Goal: Communication & Community: Answer question/provide support

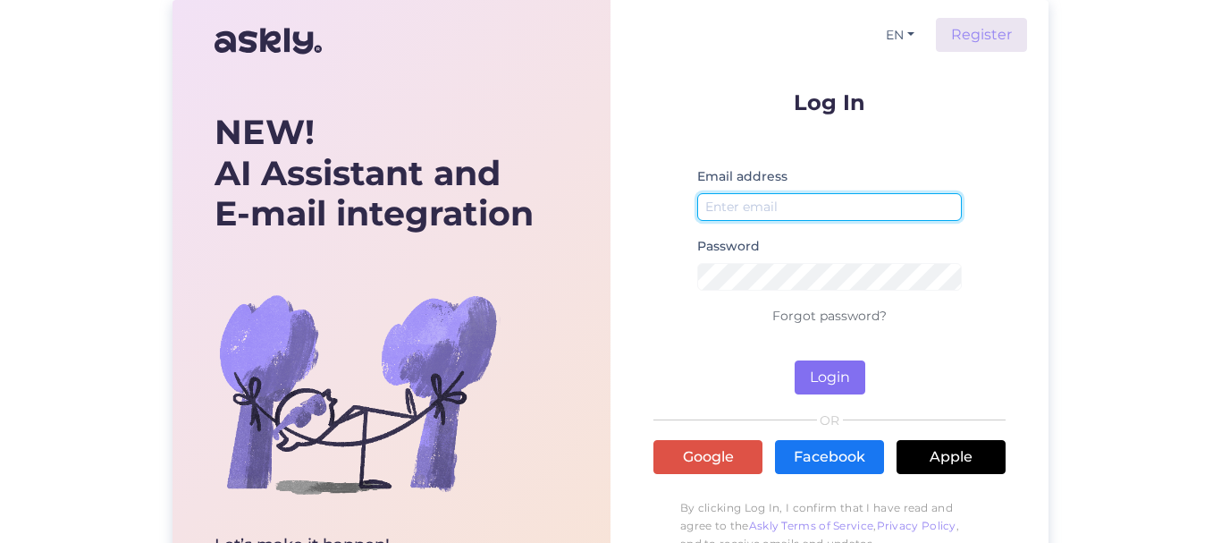
type input "[EMAIL_ADDRESS][DOMAIN_NAME]"
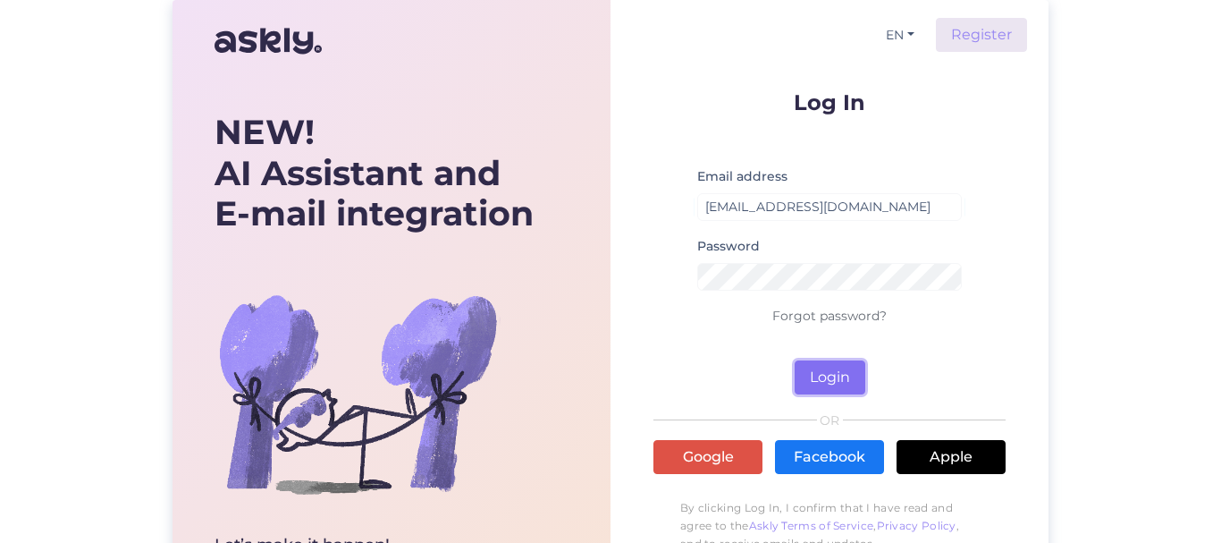
click at [823, 379] on button "Login" at bounding box center [830, 377] width 71 height 34
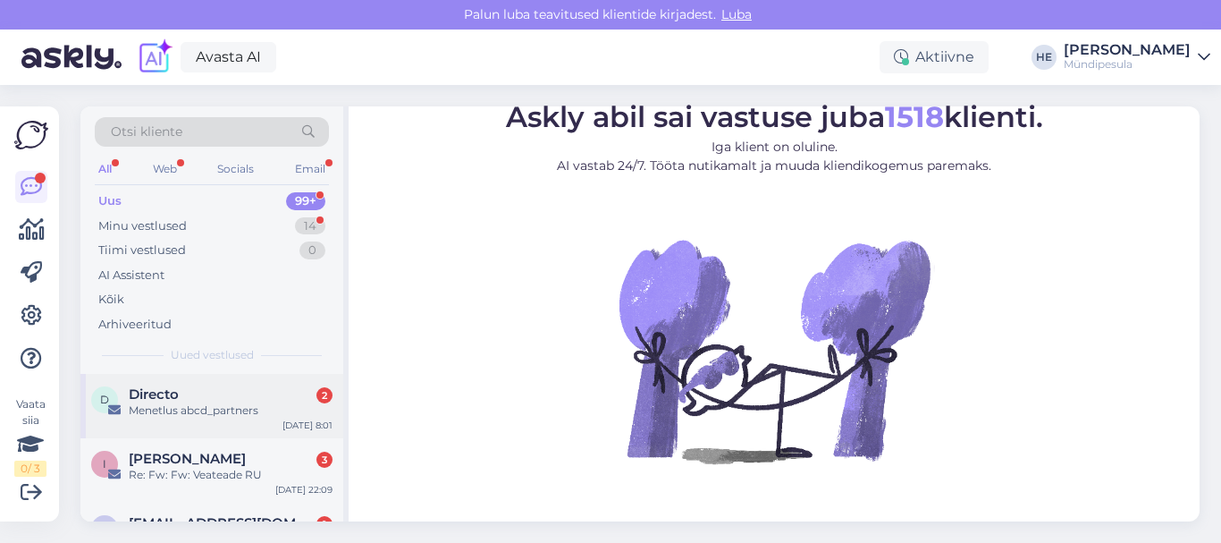
click at [163, 392] on span "Directo" at bounding box center [154, 394] width 50 height 16
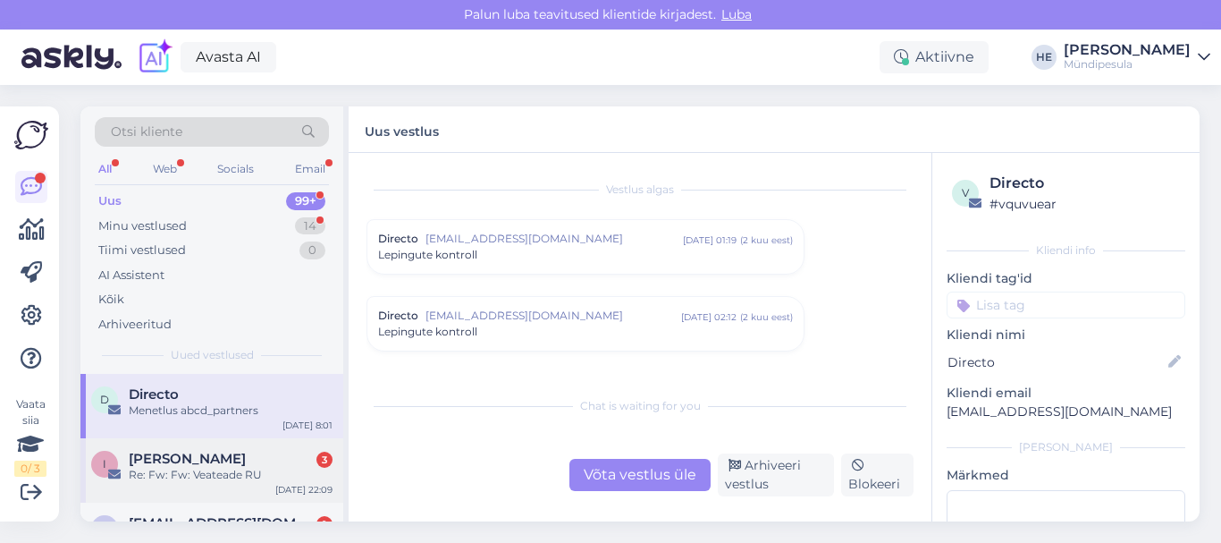
scroll to position [7587, 0]
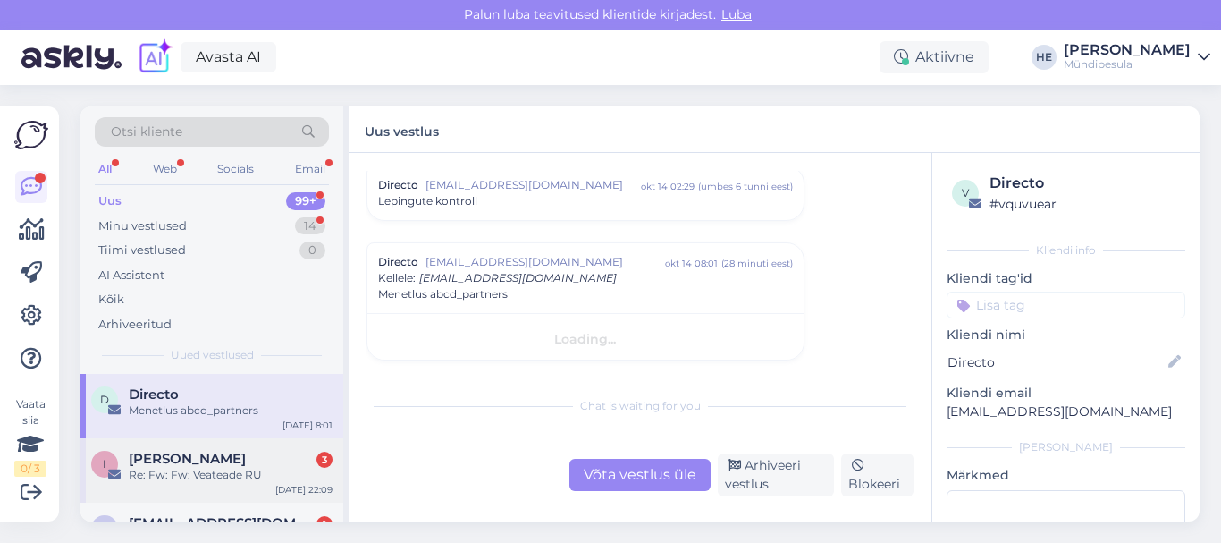
click at [187, 467] on div "Re: Fw: Fw: Veateade RU" at bounding box center [231, 475] width 204 height 16
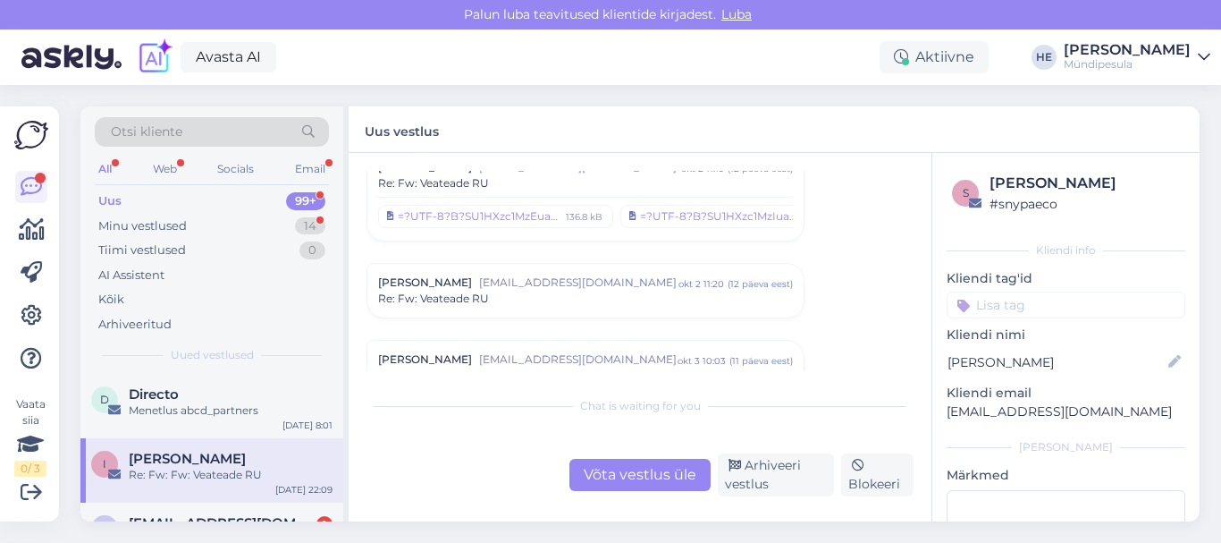
scroll to position [0, 0]
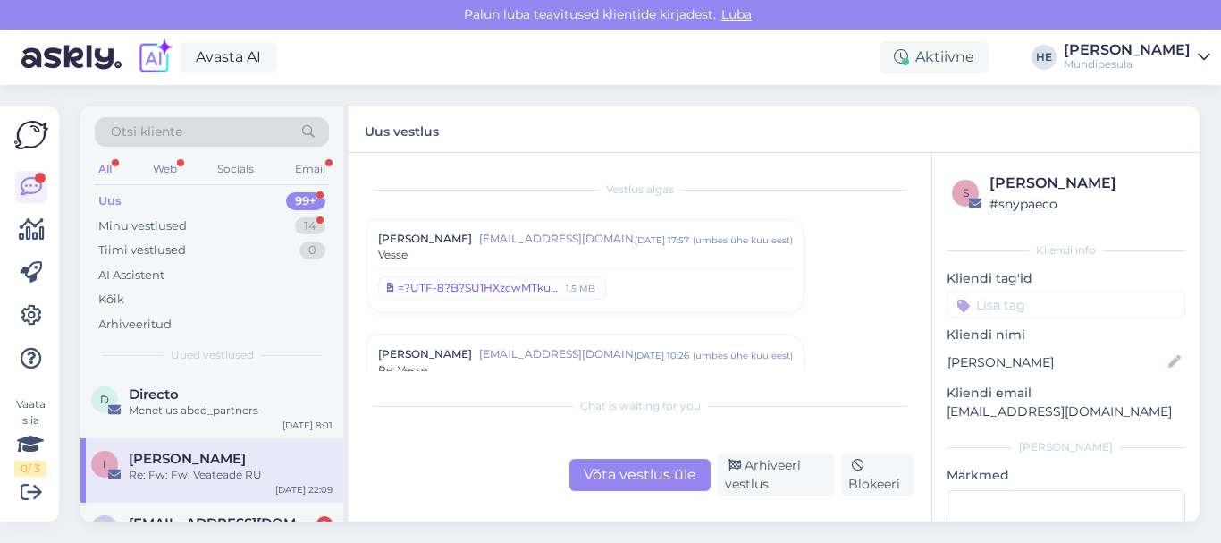
click at [417, 286] on div "=?UTF-8?B?SU1HXzcwMTkuanBlZw==?=" at bounding box center [479, 288] width 163 height 16
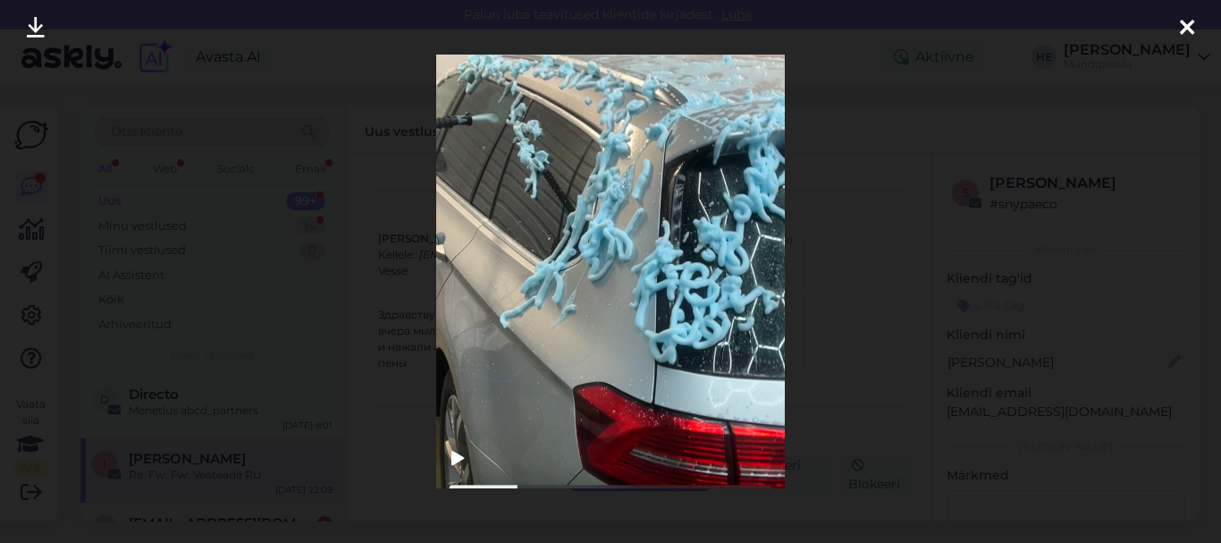
click at [1189, 28] on icon at bounding box center [1187, 28] width 14 height 23
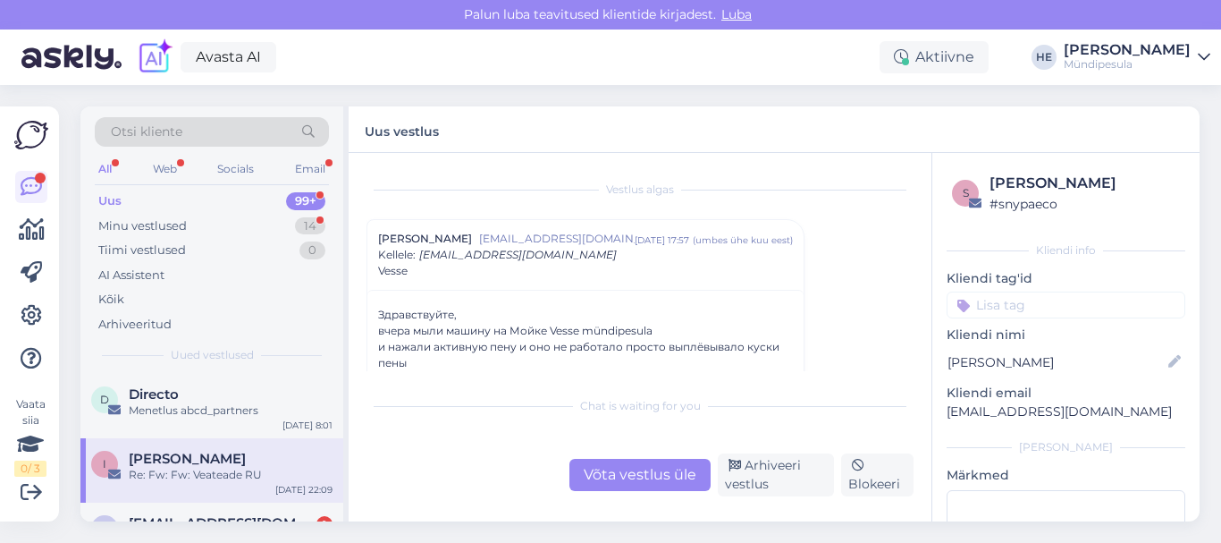
click at [191, 454] on span "[PERSON_NAME]" at bounding box center [187, 458] width 117 height 16
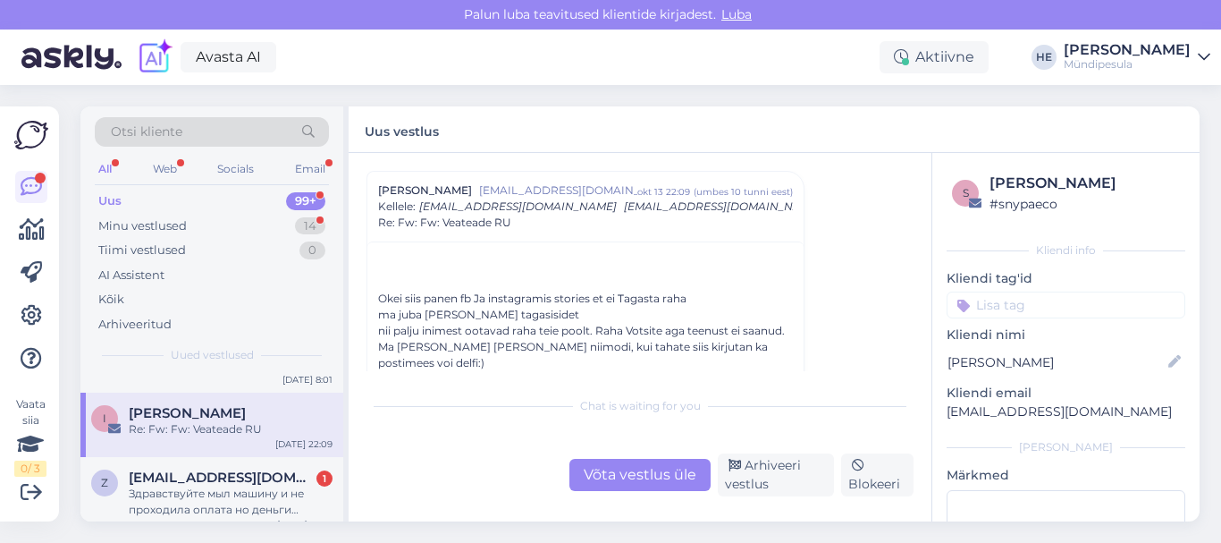
scroll to position [72, 0]
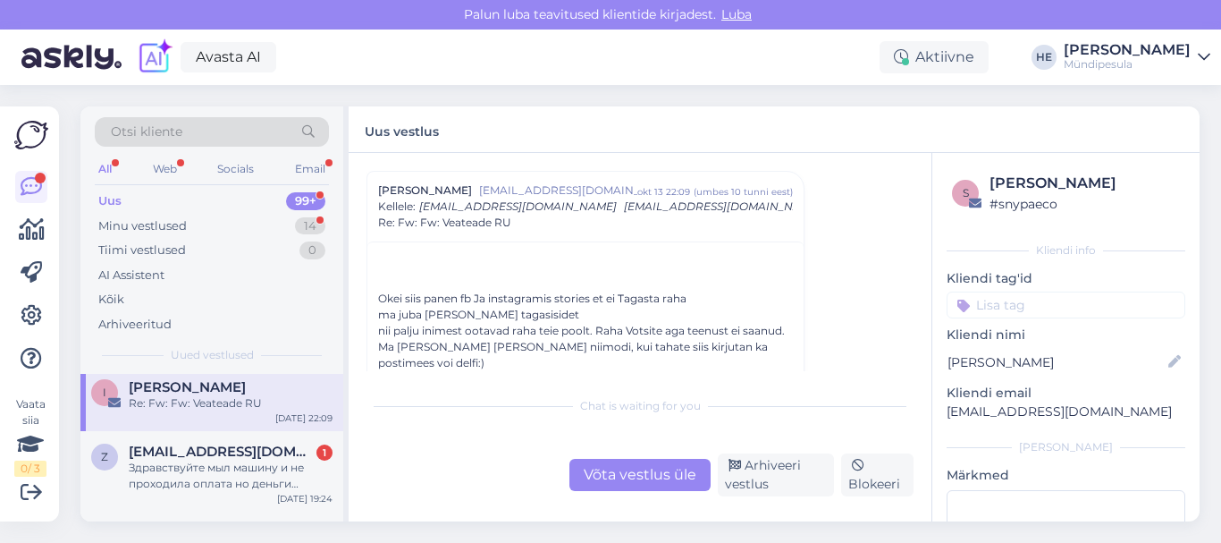
click at [191, 454] on span "Zidane89@bk.ru" at bounding box center [222, 451] width 186 height 16
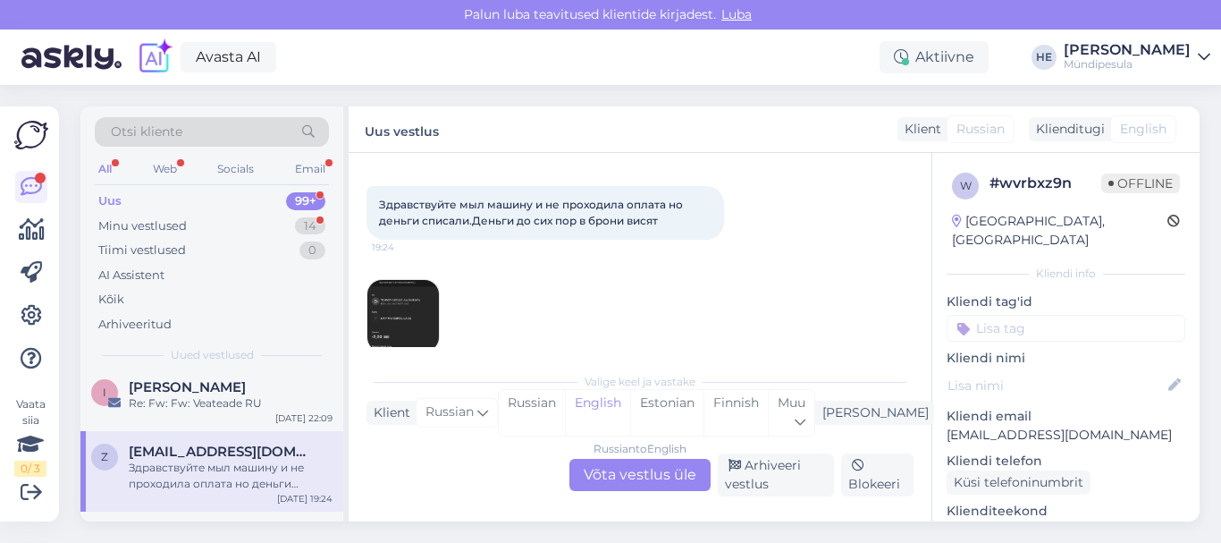
scroll to position [96, 0]
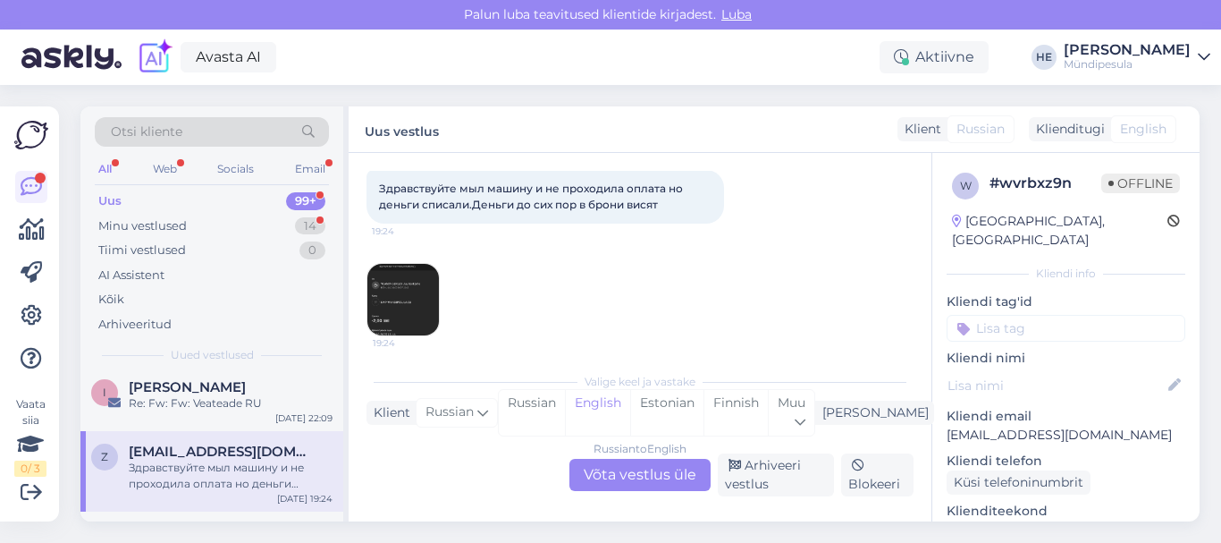
click at [635, 470] on div "Russian to English Võta vestlus üle" at bounding box center [639, 475] width 141 height 32
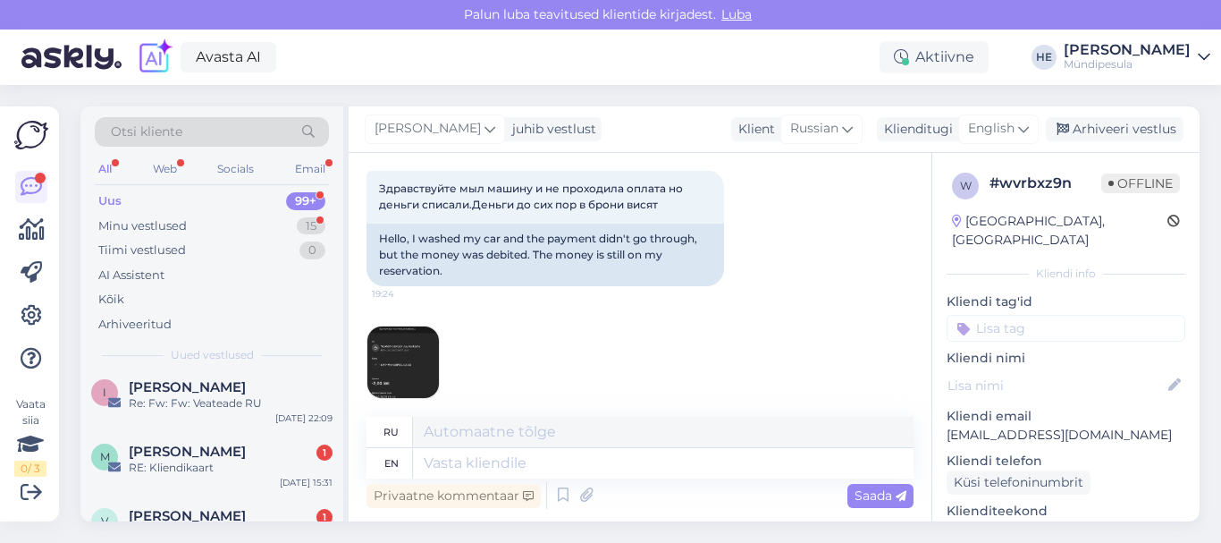
scroll to position [0, 0]
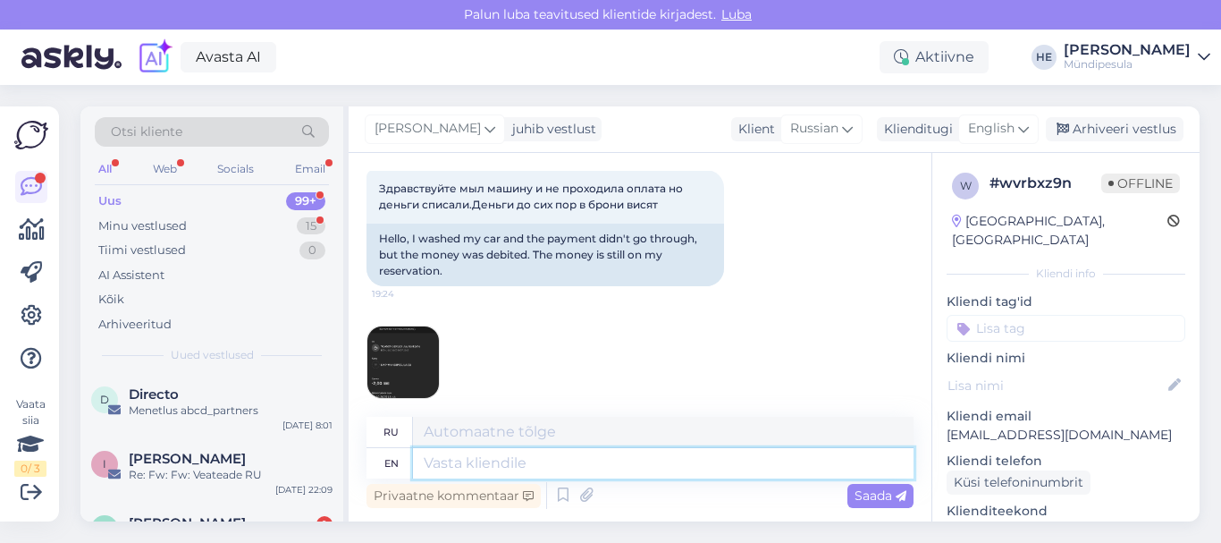
click at [480, 460] on textarea at bounding box center [663, 463] width 501 height 30
paste textarea "Здравствуйте! Просим Вас заполнить форму на нашем сайте о возмещении средств. h…"
type textarea "Здравствуйте! Просим Вас заполнить форму на нашем сайте о возмещении средств. h…"
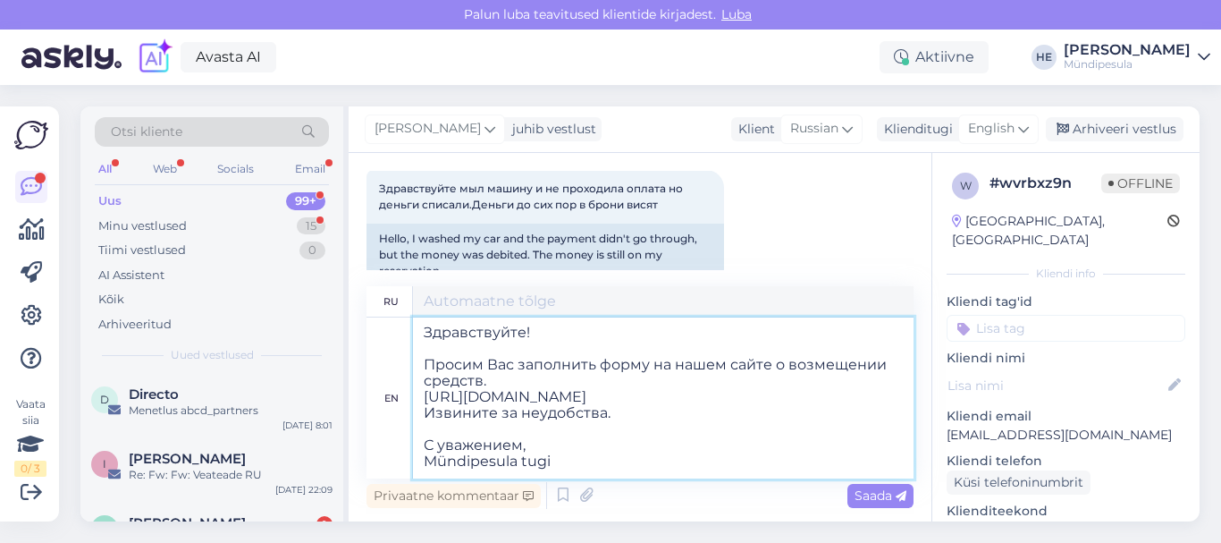
type textarea "Здравствуйте! Просим Вас заполнить форму на нашем сайте о возмещении средств. h…"
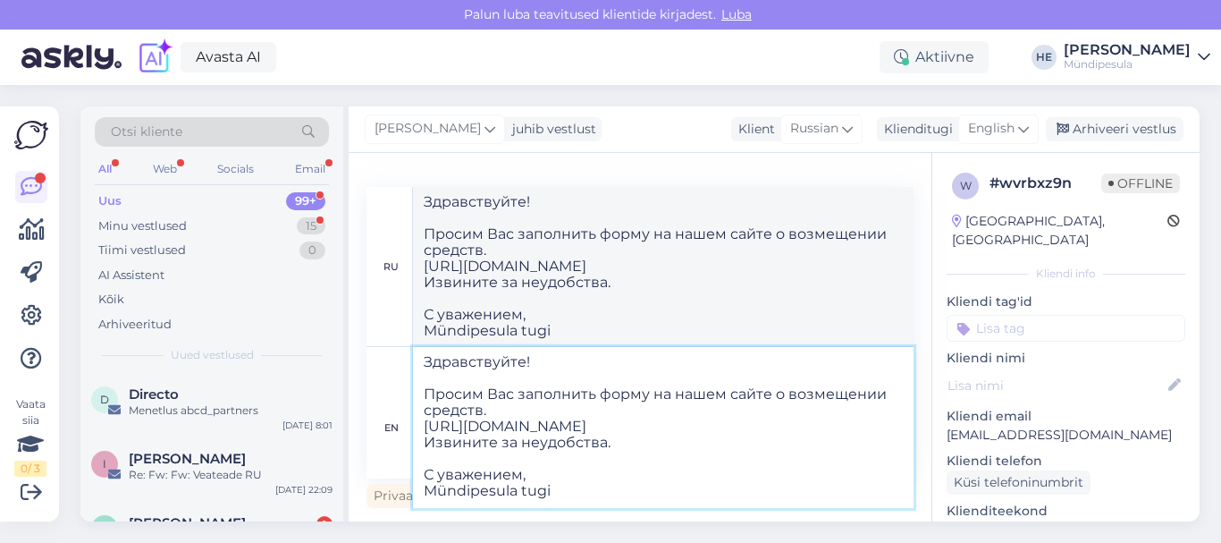
type textarea "Здравствуйте! Просим Вас заполнить форму на нашем сайте о возмещении средств. h…"
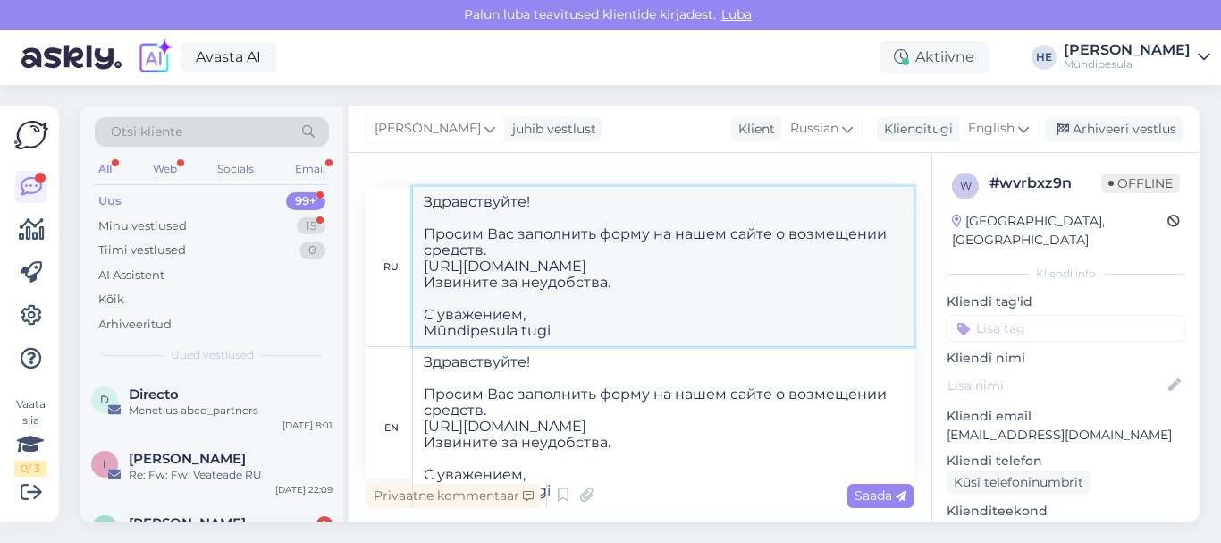
click at [831, 284] on textarea "Здравствуйте! Просим Вас заполнить форму на нашем сайте о возмещении средств. h…" at bounding box center [663, 266] width 501 height 159
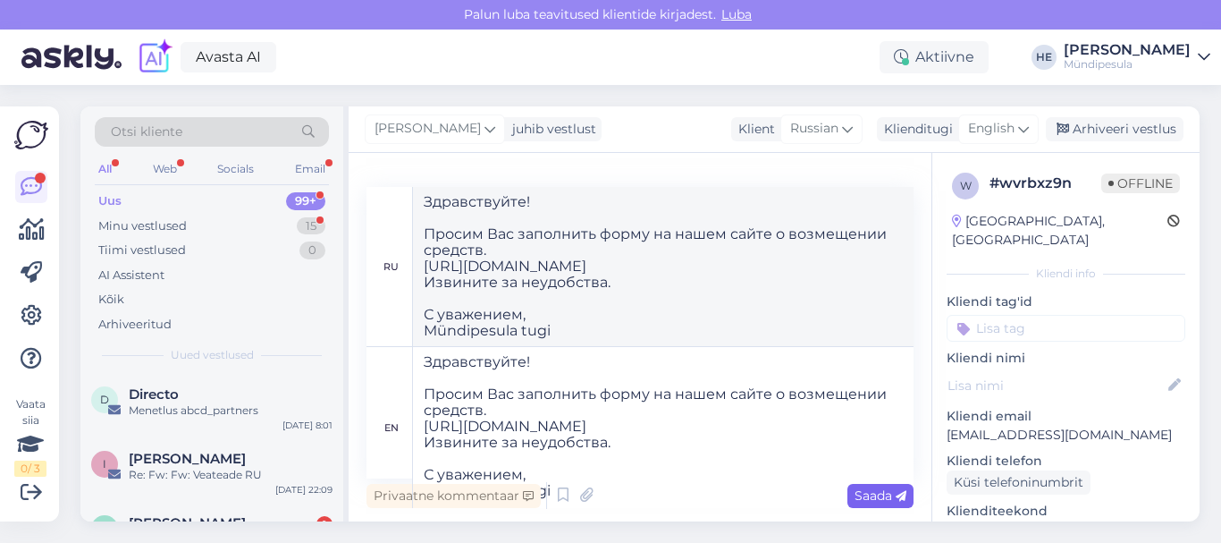
click at [863, 496] on span "Saada" at bounding box center [880, 495] width 52 height 16
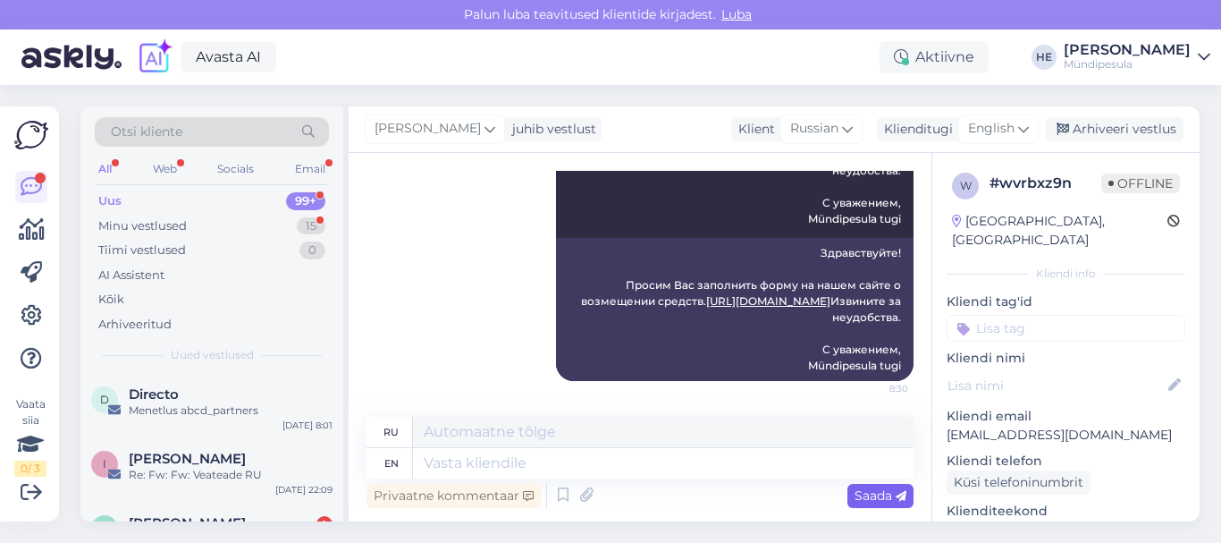
scroll to position [0, 0]
click at [176, 501] on div "I Ingrid Karpušina Re: Fw: Fw: Veateade RU Oct 13 22:09" at bounding box center [211, 470] width 263 height 64
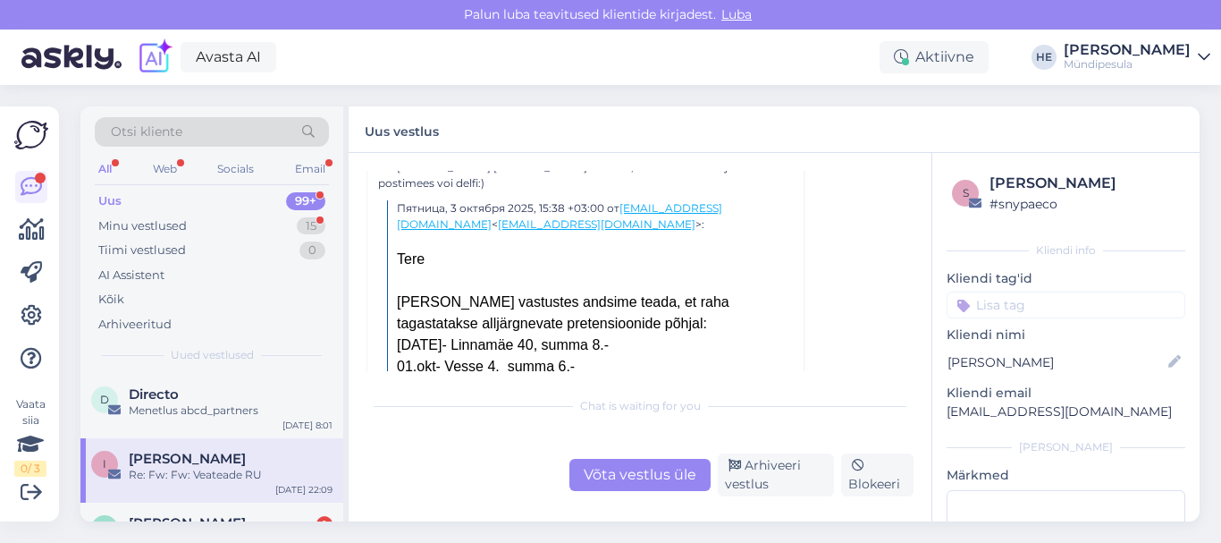
scroll to position [1570, 0]
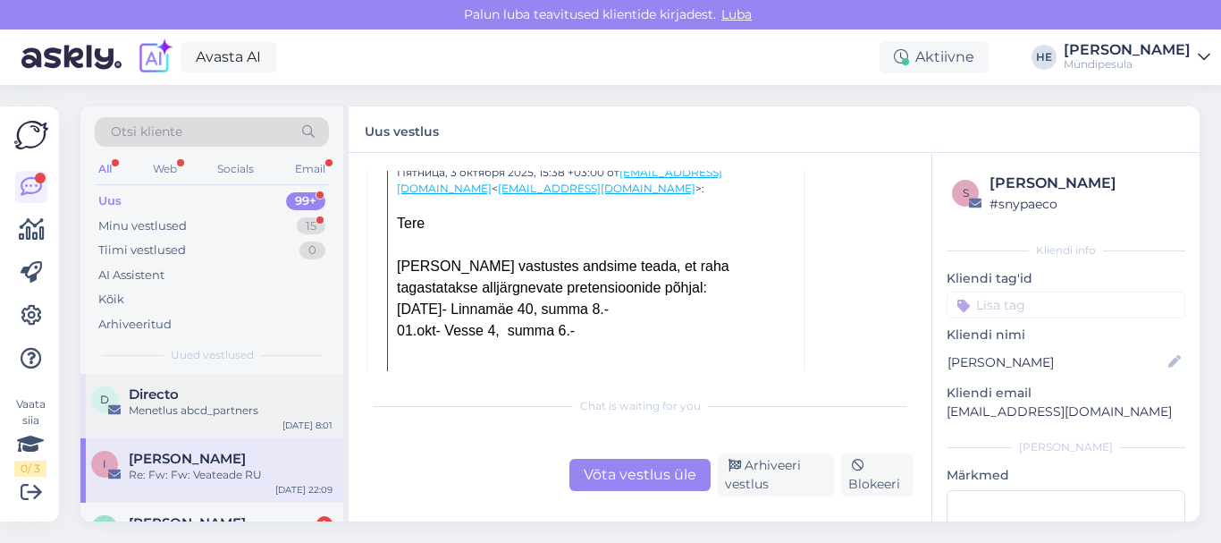
click at [154, 383] on div "D Directo Menetlus abcd_partners Oct 14 8:01" at bounding box center [211, 406] width 263 height 64
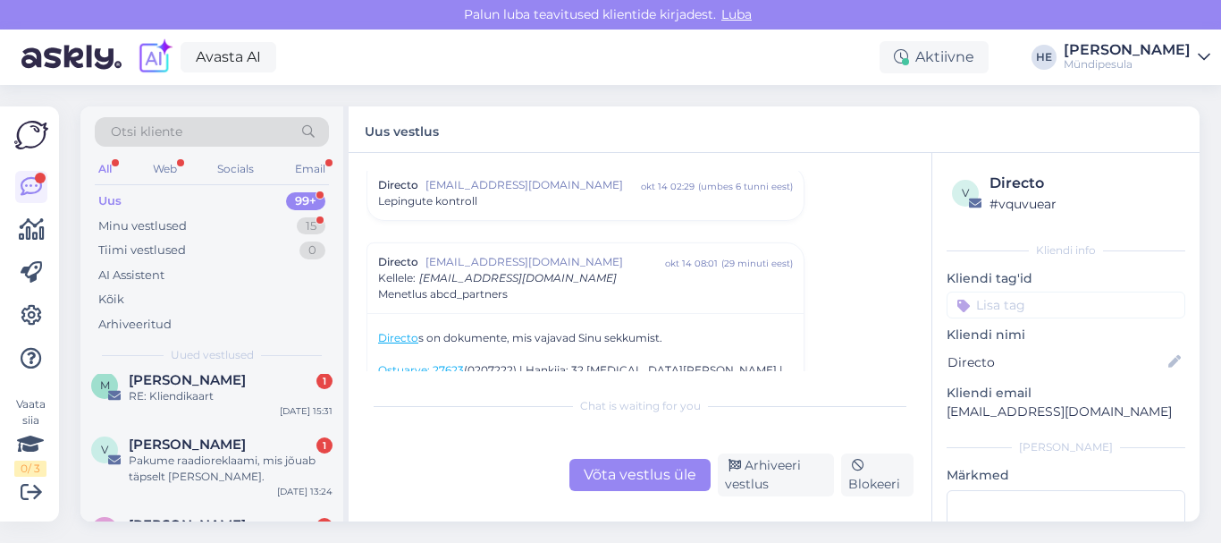
scroll to position [179, 0]
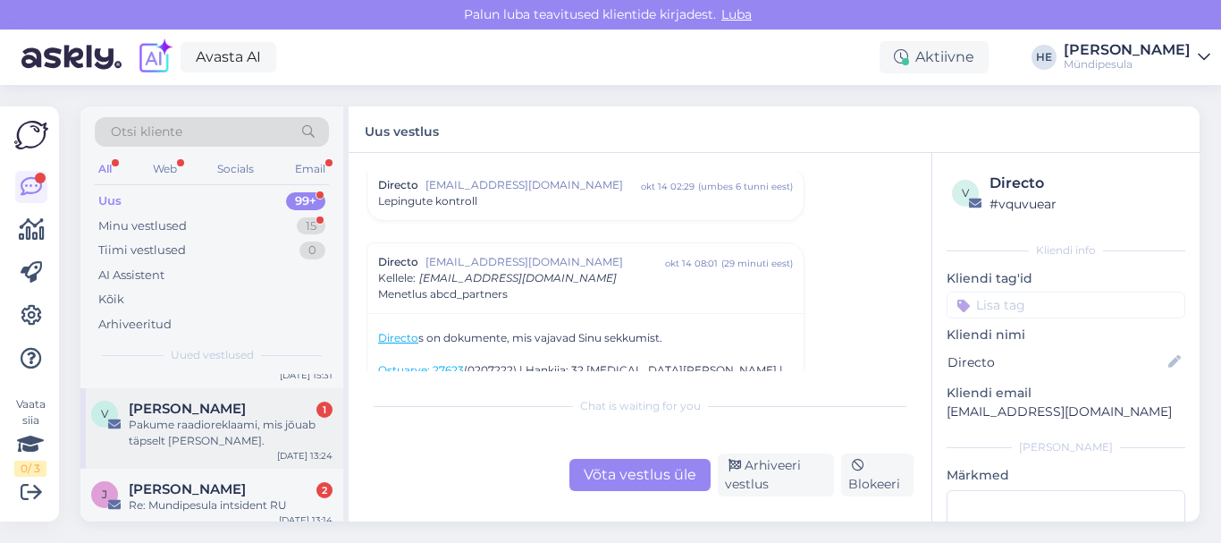
click at [176, 426] on div "Pakume raadioreklaami, mis jõuab täpselt [PERSON_NAME]." at bounding box center [231, 433] width 204 height 32
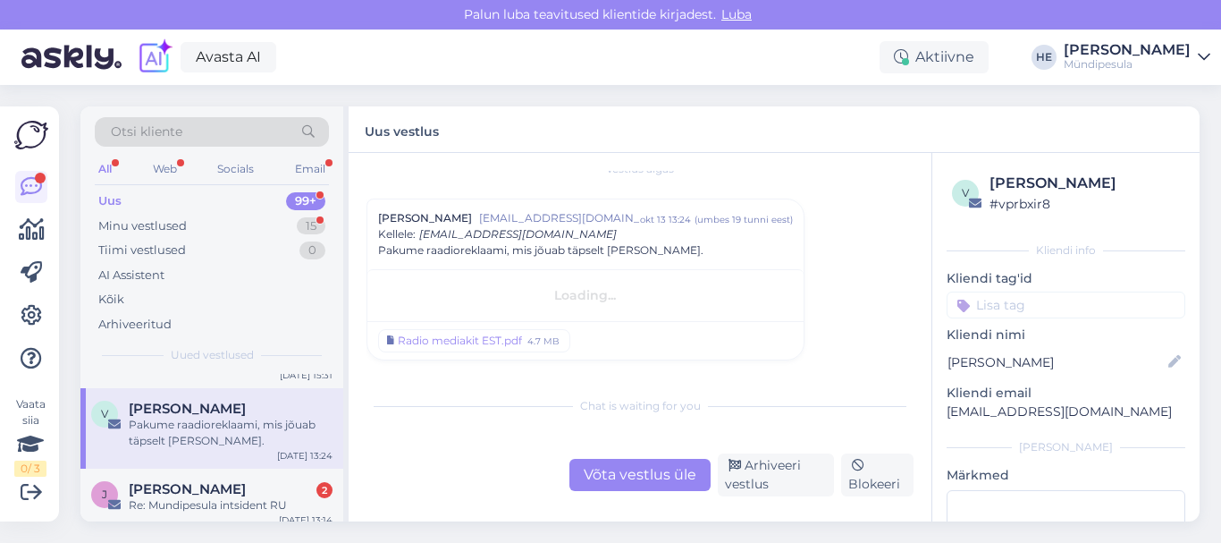
scroll to position [21, 0]
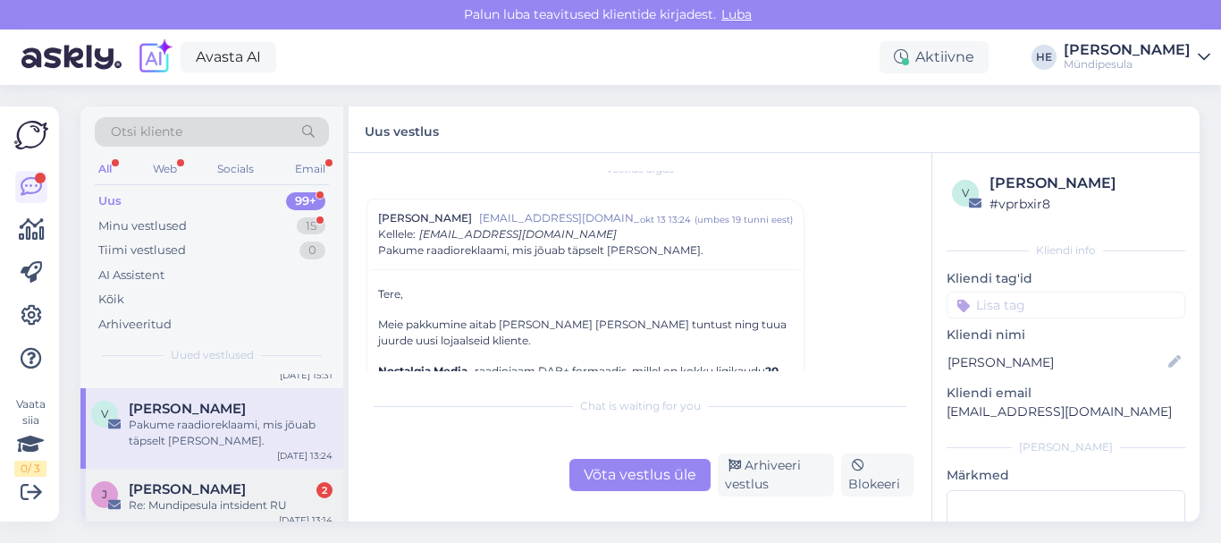
click at [189, 506] on div "Re: Mundipesula intsident RU" at bounding box center [231, 505] width 204 height 16
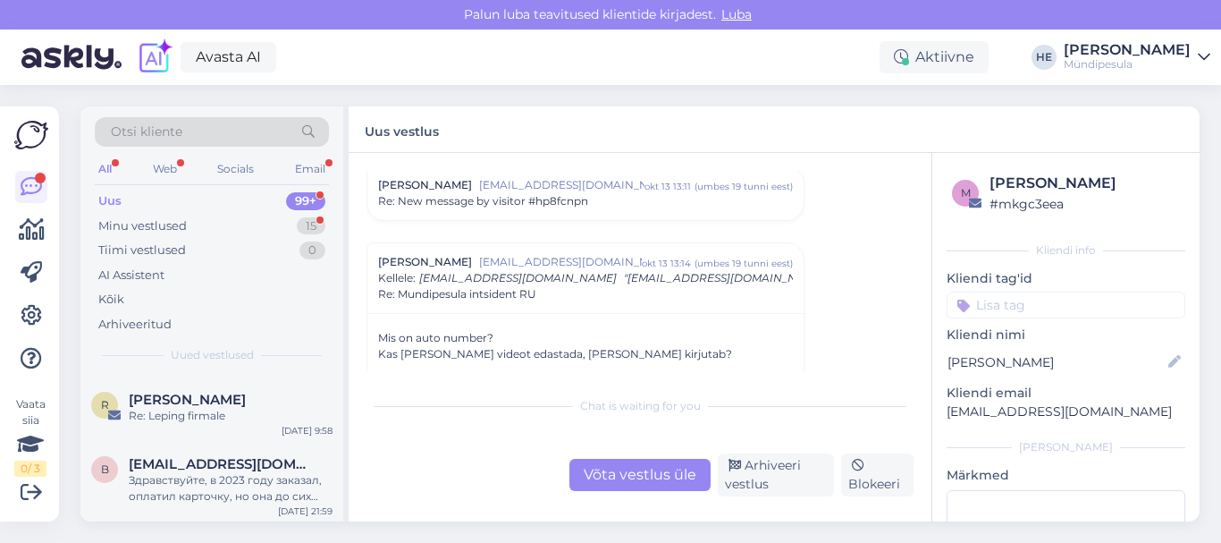
scroll to position [1108, 0]
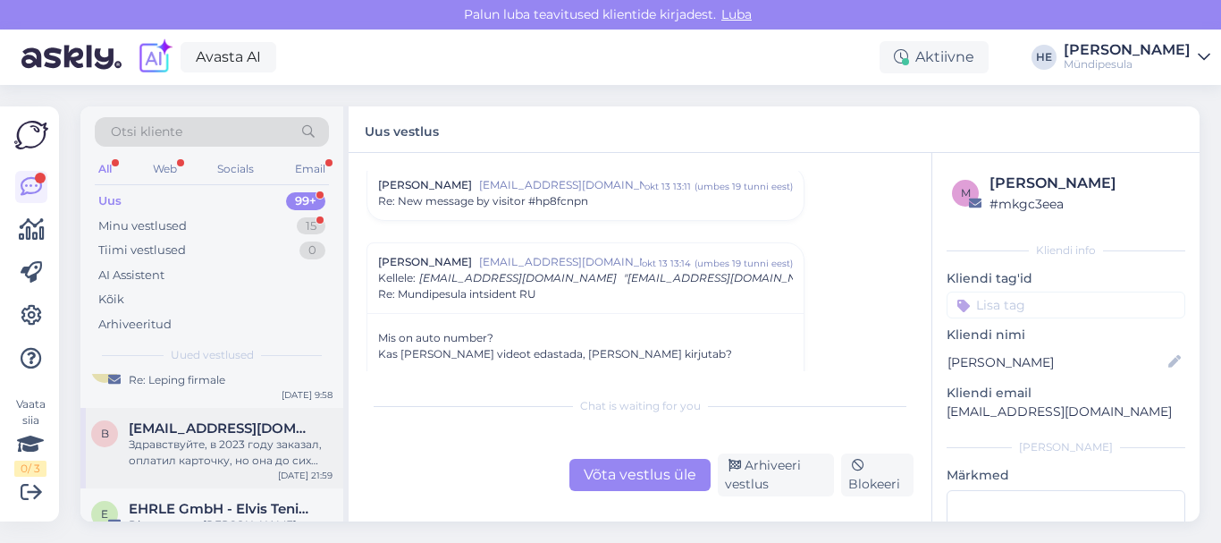
click at [173, 452] on div "Здравствуйте, в 2023 году заказал, оплатил карточку, но она до сих пор не пришл…" at bounding box center [231, 452] width 204 height 32
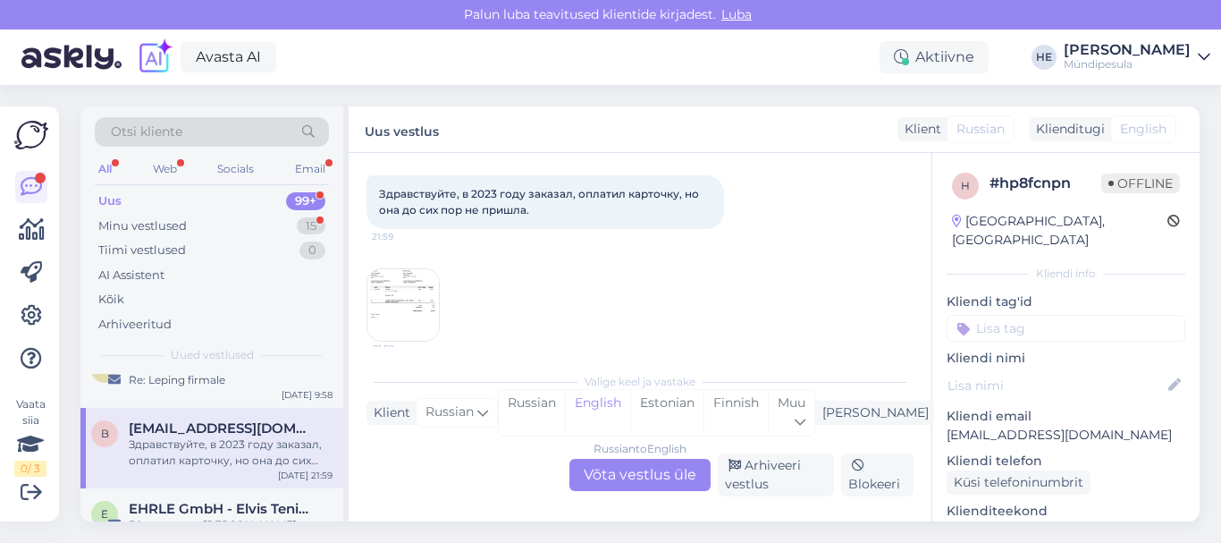
scroll to position [102, 0]
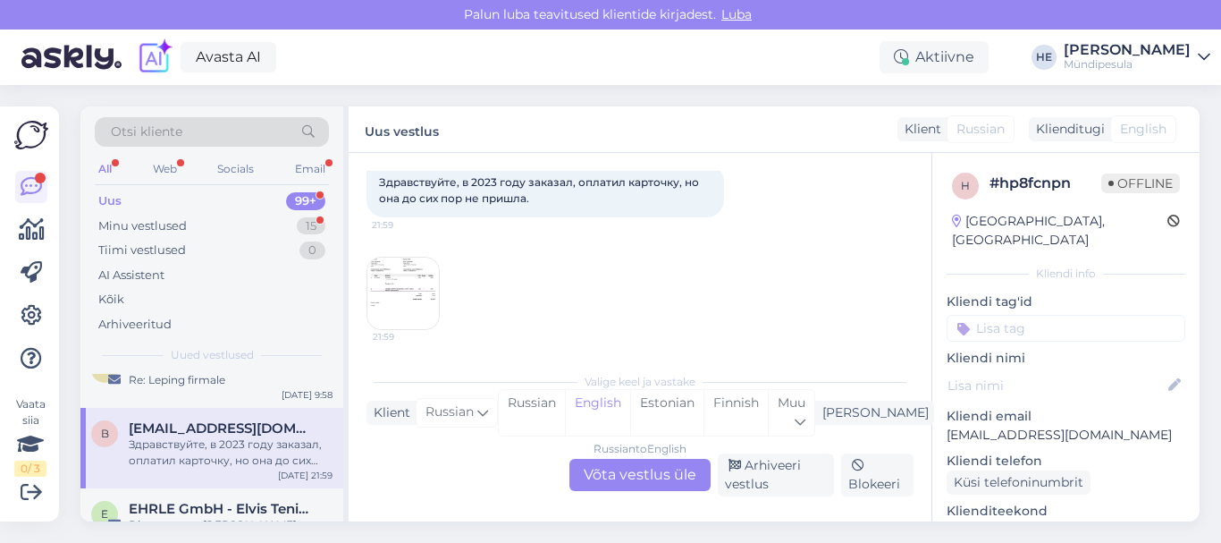
click at [648, 472] on div "Russian to English Võta vestlus üle" at bounding box center [639, 475] width 141 height 32
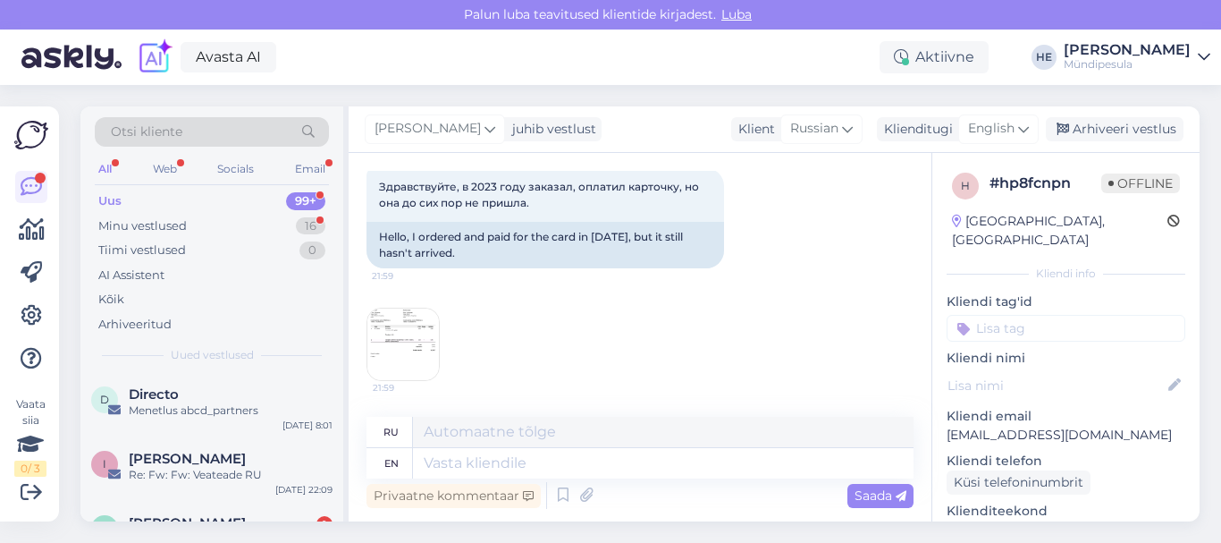
scroll to position [0, 0]
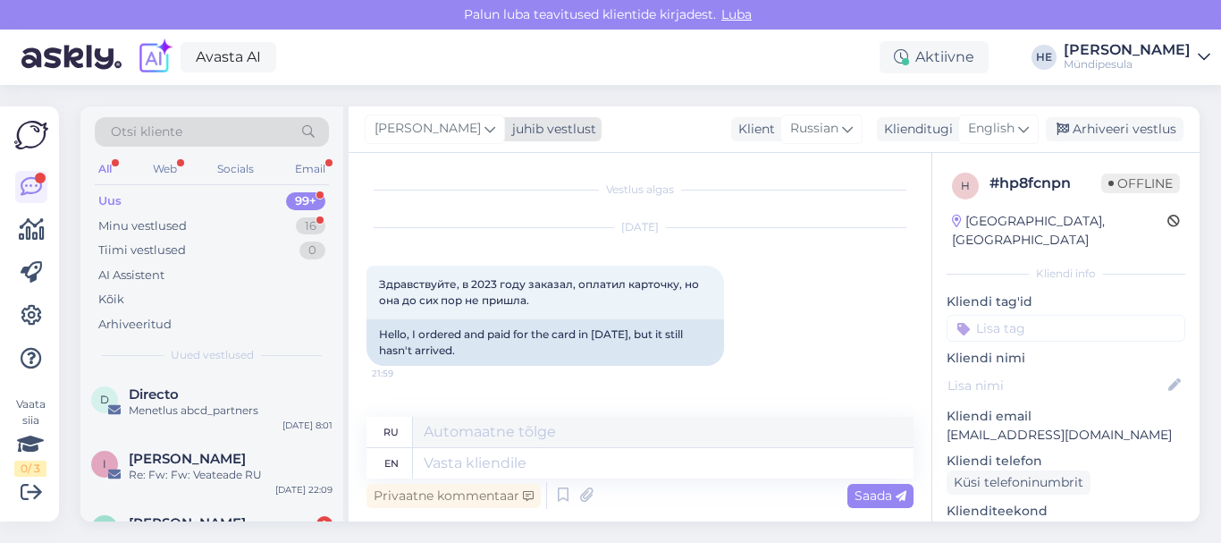
click at [484, 130] on icon at bounding box center [489, 129] width 11 height 20
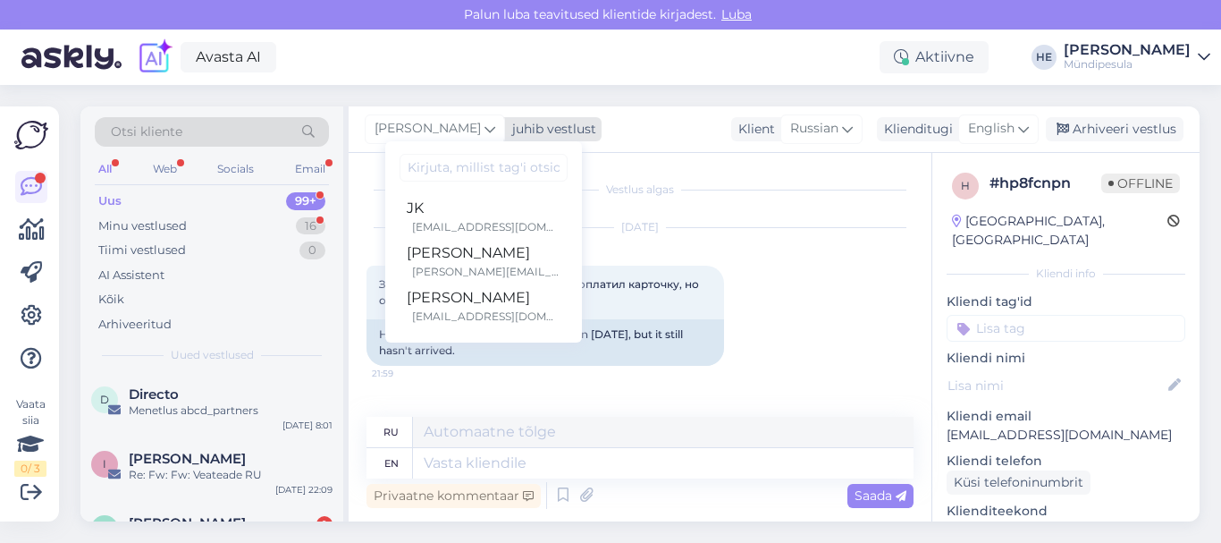
click at [484, 130] on icon at bounding box center [489, 129] width 11 height 20
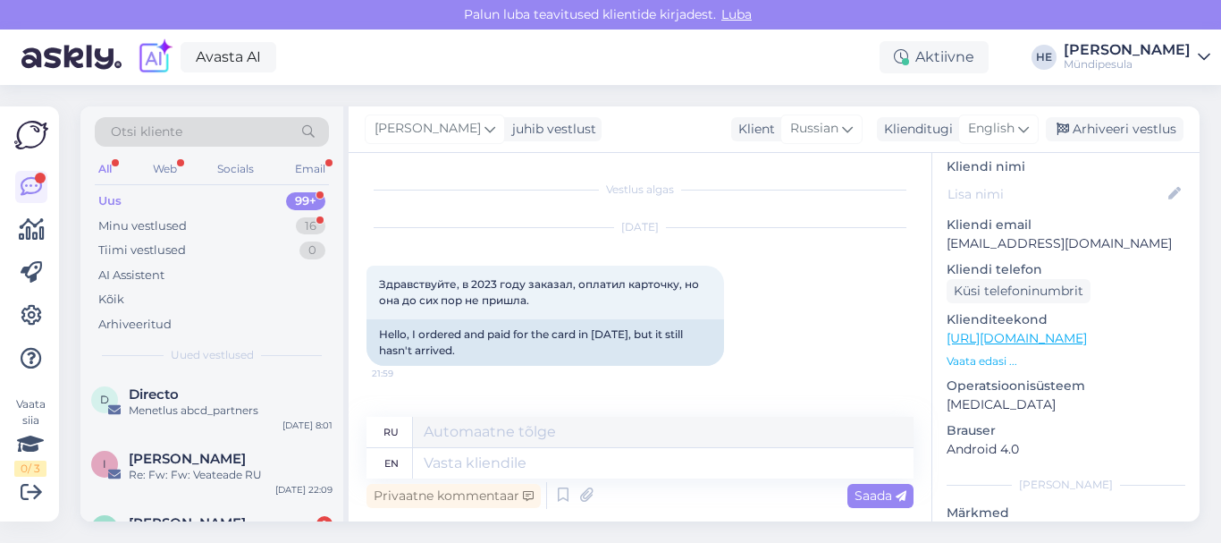
scroll to position [211, 0]
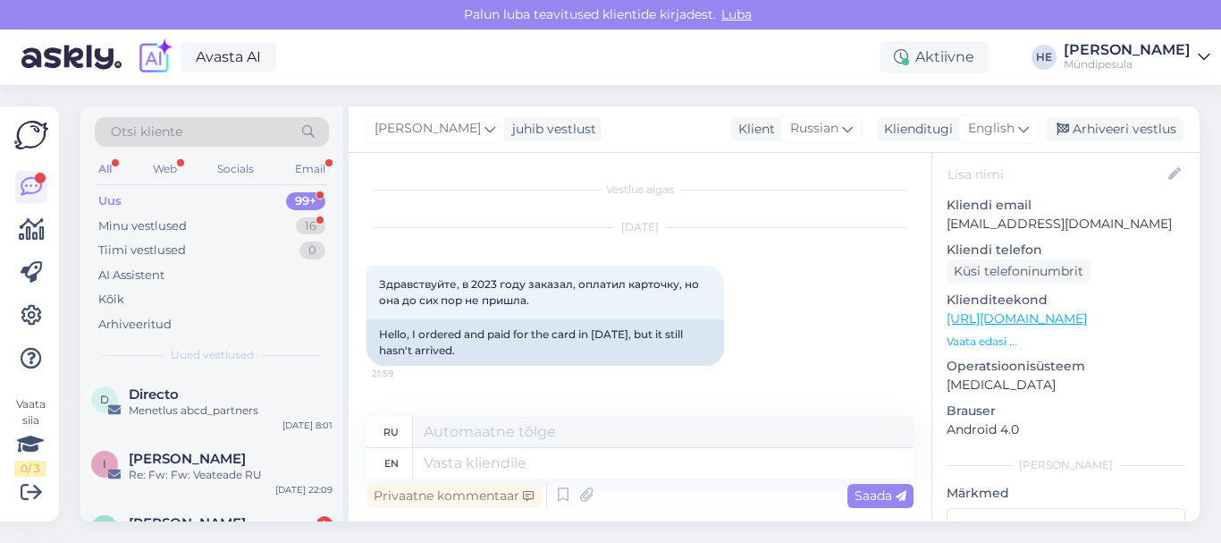
click at [990, 333] on p "Vaata edasi ..." at bounding box center [1066, 341] width 239 height 16
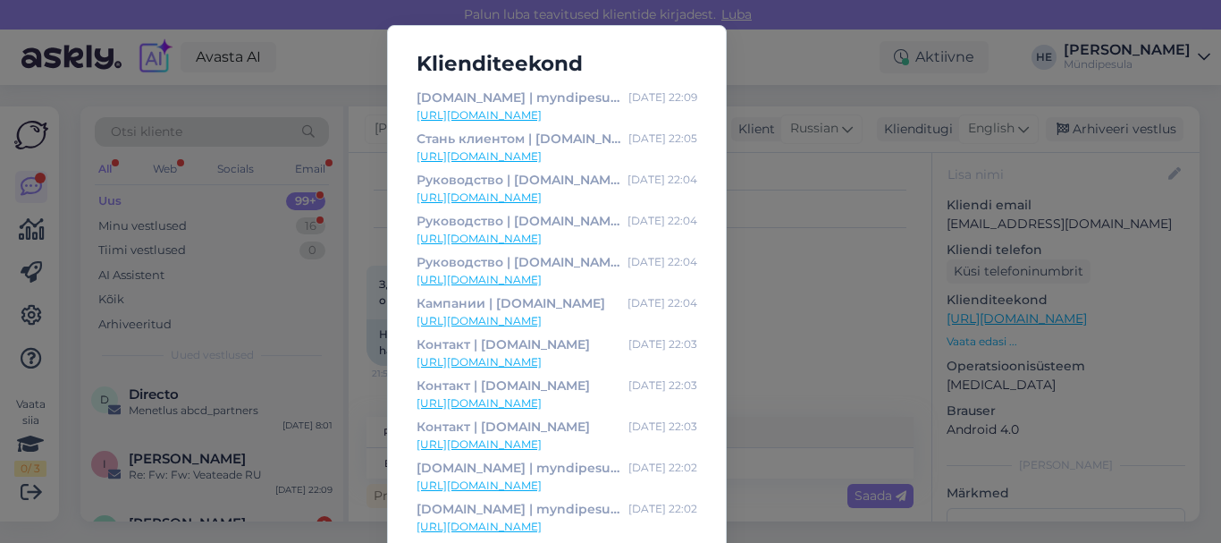
click at [791, 206] on div "Klienditeekond Myndipesula.ee | myndipesulaeu Oct 9 22:09 https://myndipesula.e…" at bounding box center [610, 271] width 1221 height 543
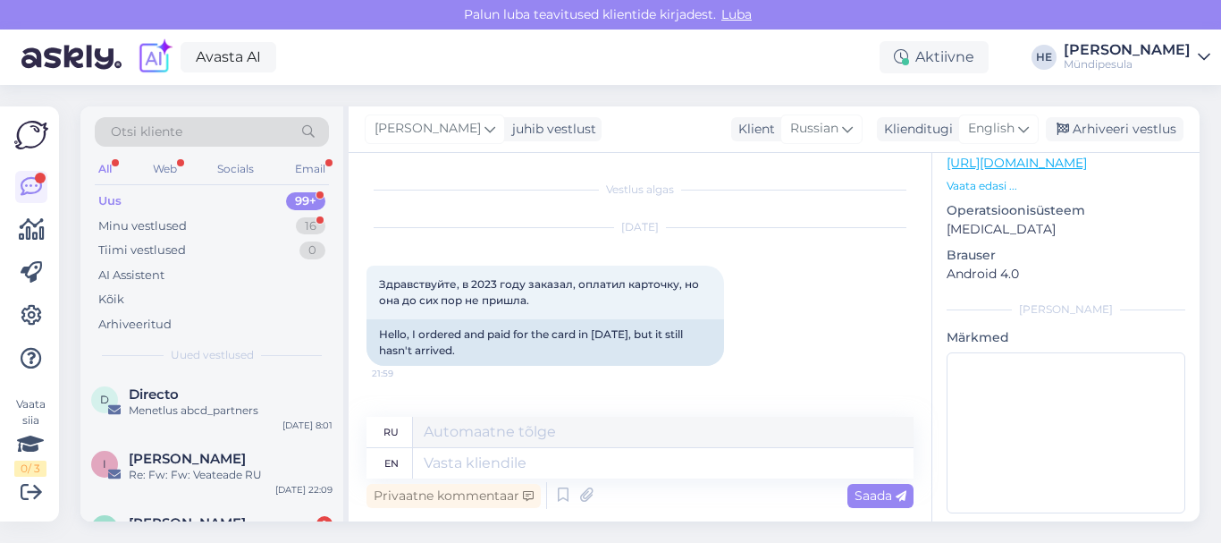
scroll to position [0, 0]
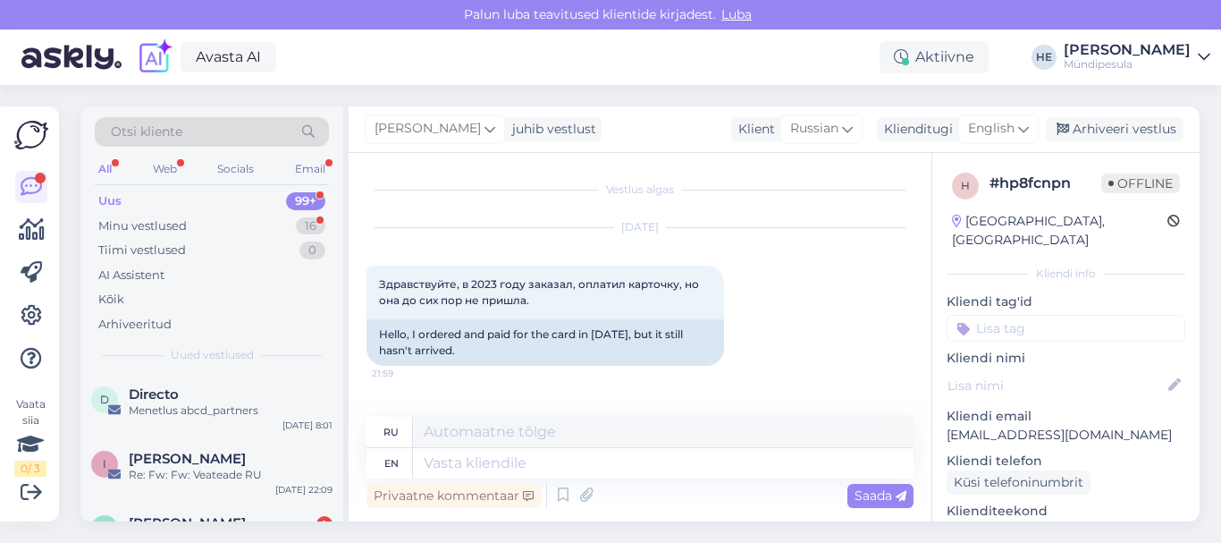
click at [826, 348] on div "Oct 9 2025 Здравствуйте, в 2023 году заказал, оплатил карточку, но она до сих п…" at bounding box center [639, 353] width 547 height 290
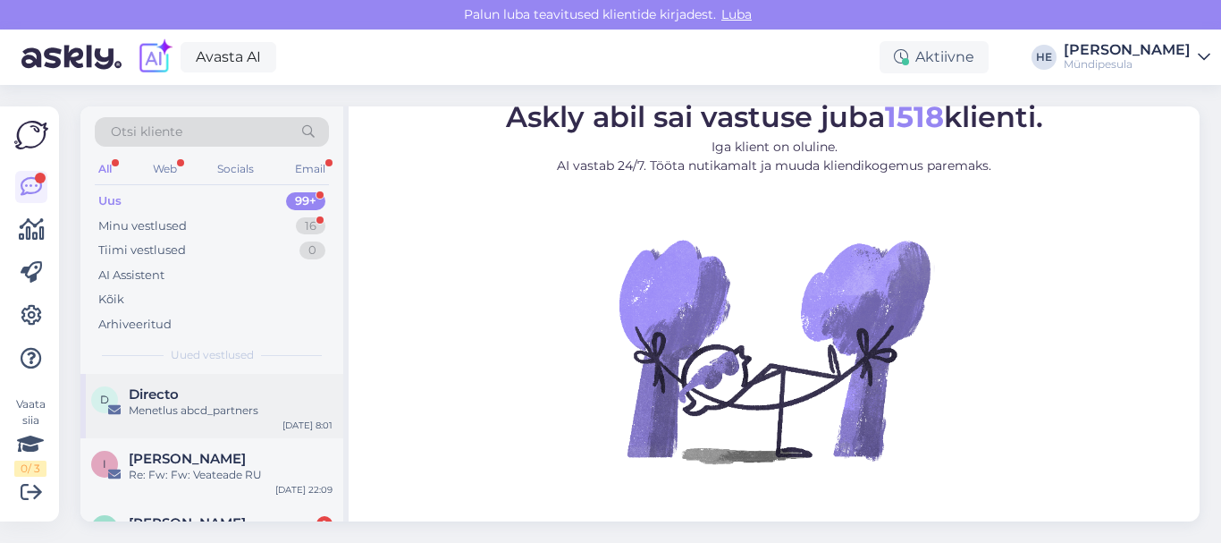
click at [171, 391] on span "Directo" at bounding box center [154, 394] width 50 height 16
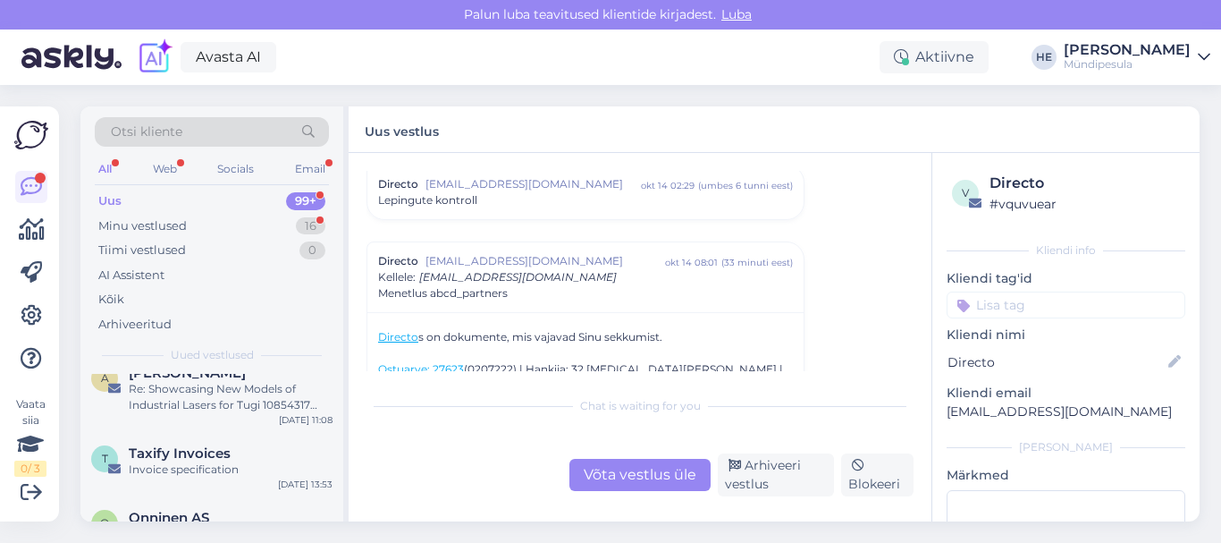
scroll to position [2503, 0]
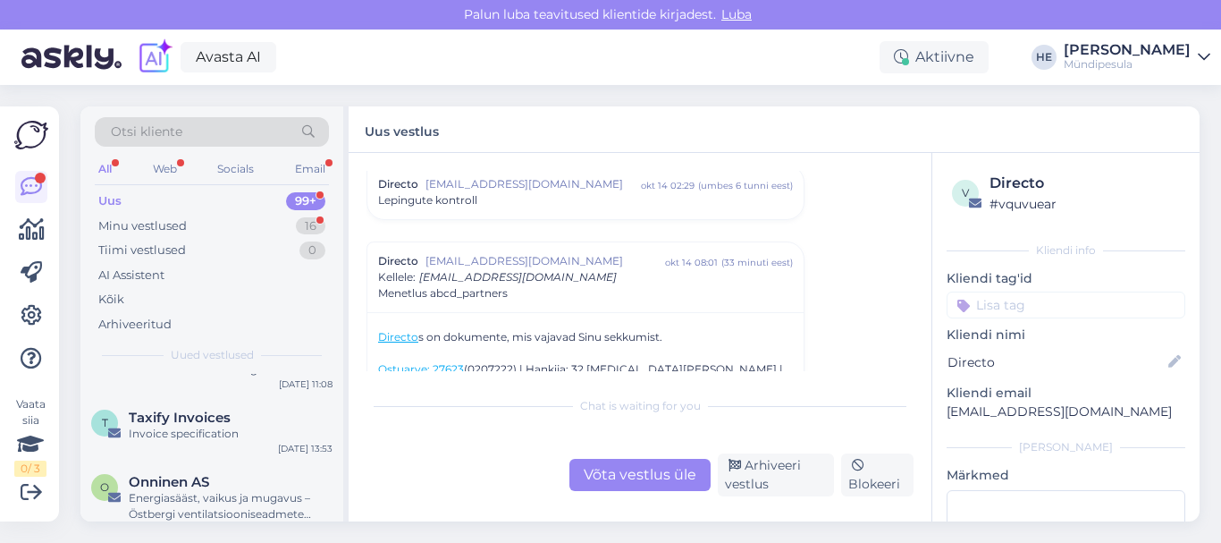
click at [103, 169] on div "All" at bounding box center [105, 168] width 21 height 23
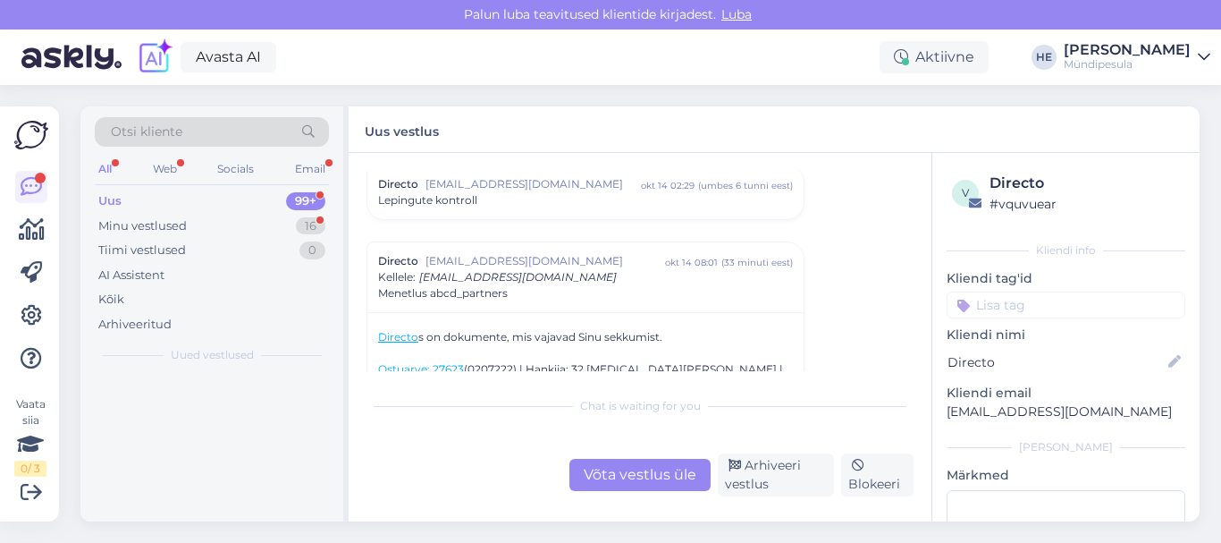
scroll to position [0, 0]
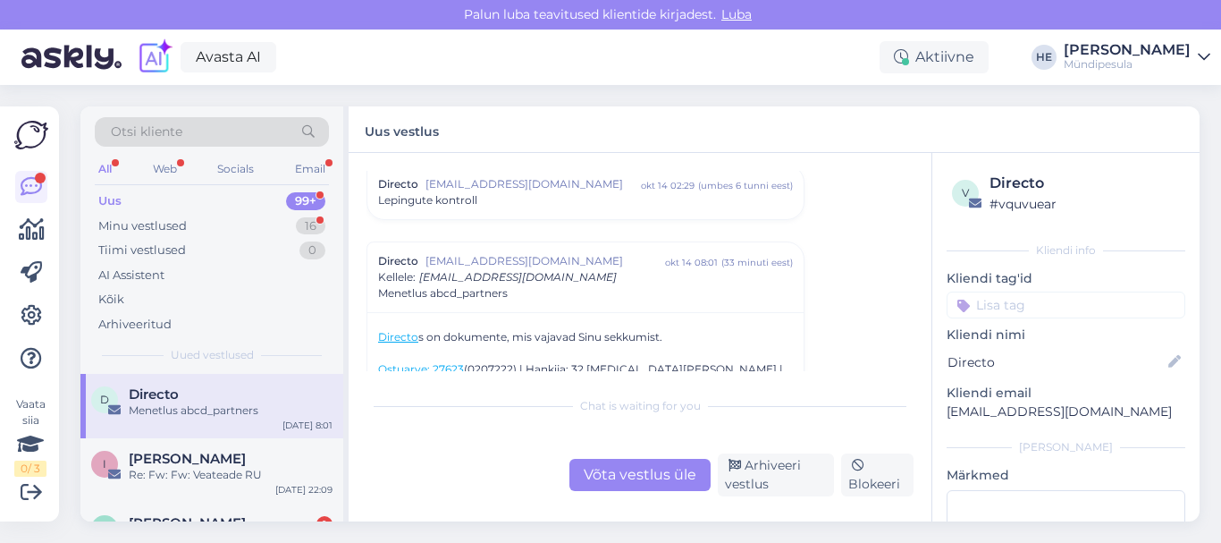
click at [180, 407] on div "Menetlus abcd_partners" at bounding box center [231, 410] width 204 height 16
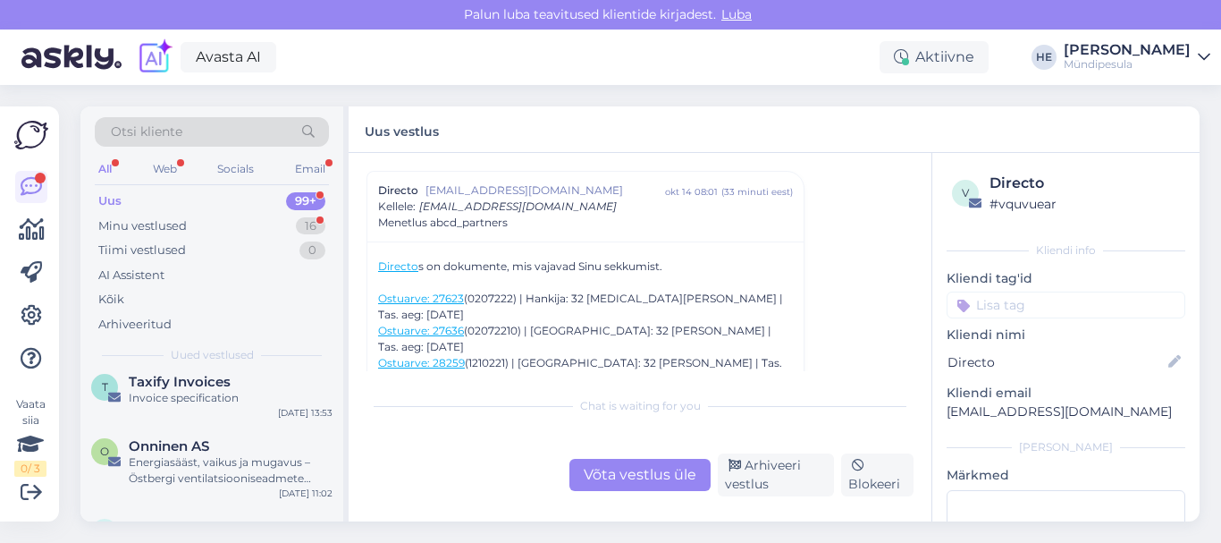
scroll to position [2574, 0]
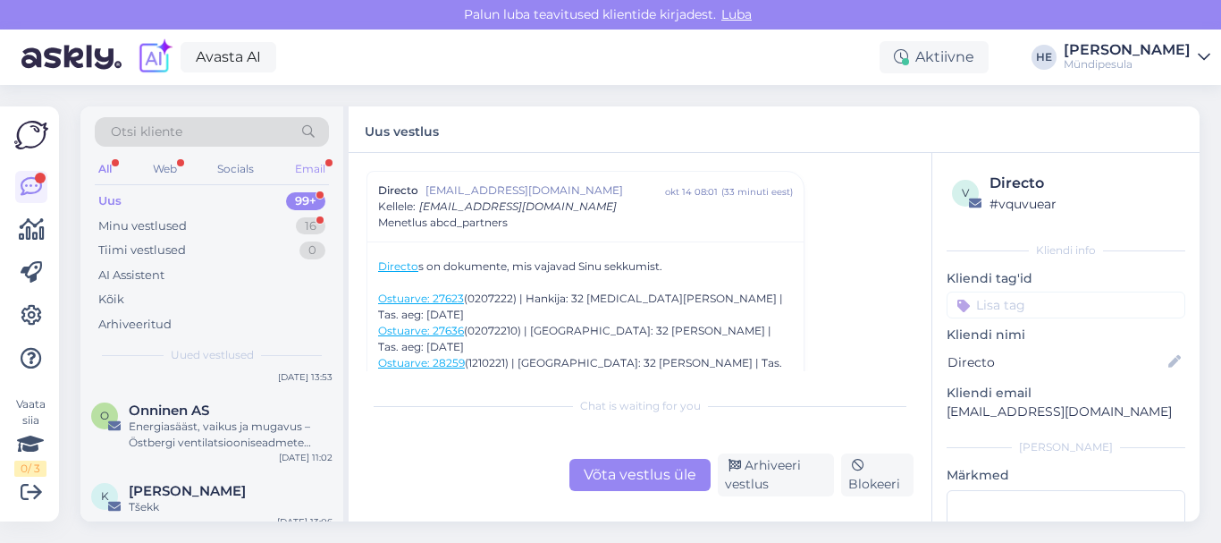
click at [307, 169] on div "Email" at bounding box center [310, 168] width 38 height 23
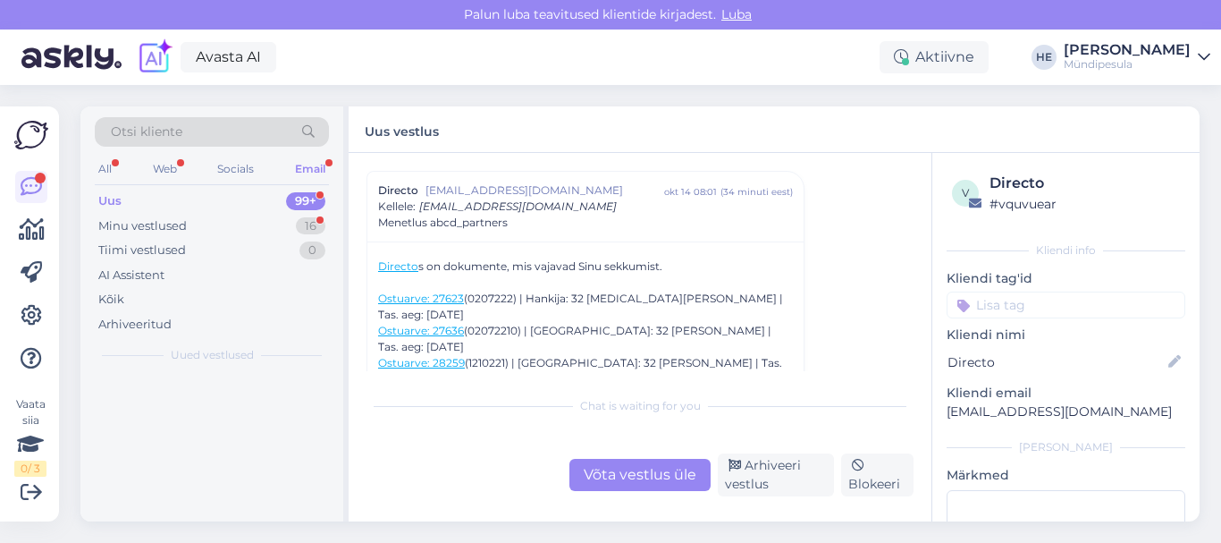
scroll to position [0, 0]
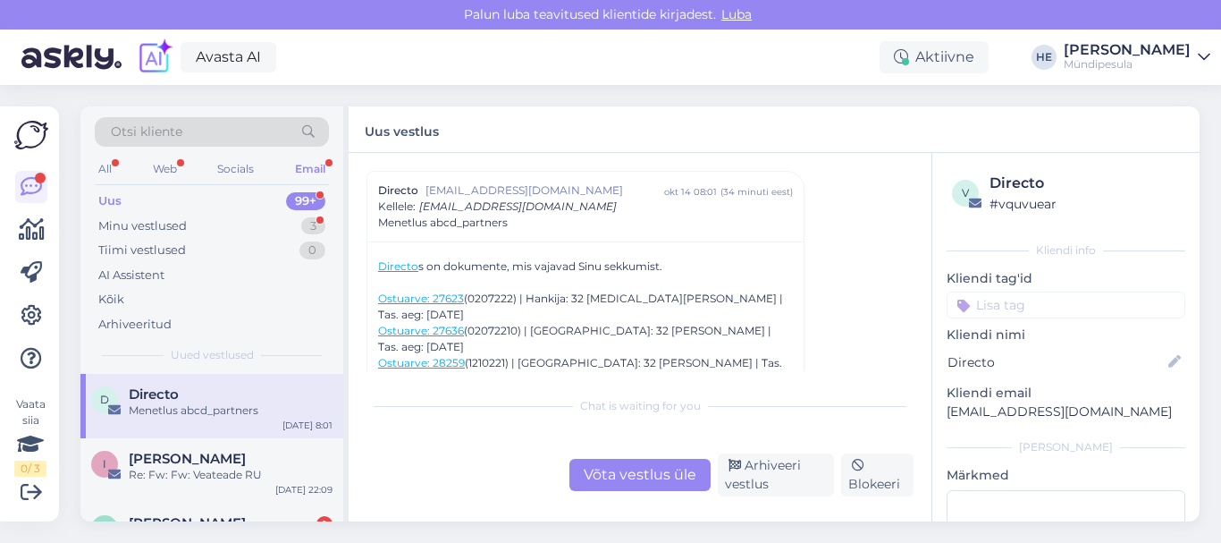
click at [226, 391] on div "Directo" at bounding box center [231, 394] width 204 height 16
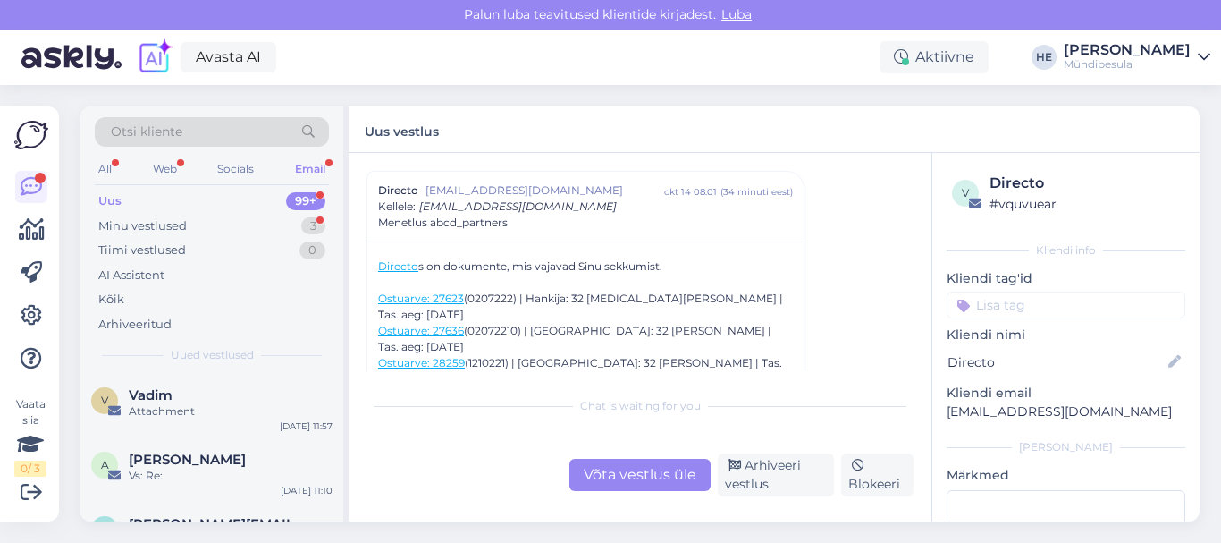
scroll to position [2431, 0]
click at [171, 161] on div "Web" at bounding box center [164, 168] width 31 height 23
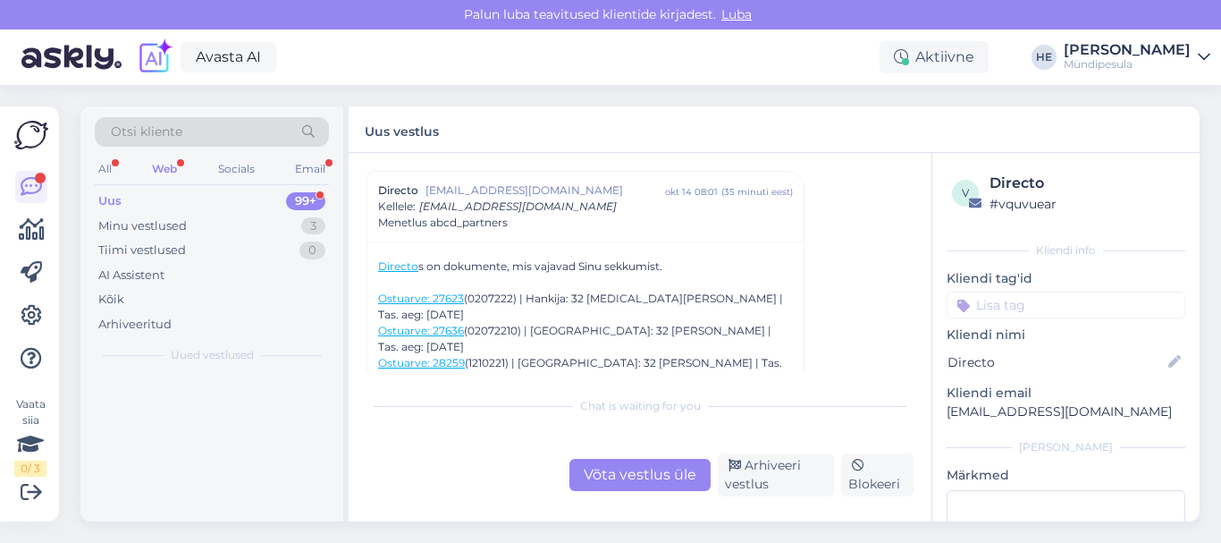
scroll to position [0, 0]
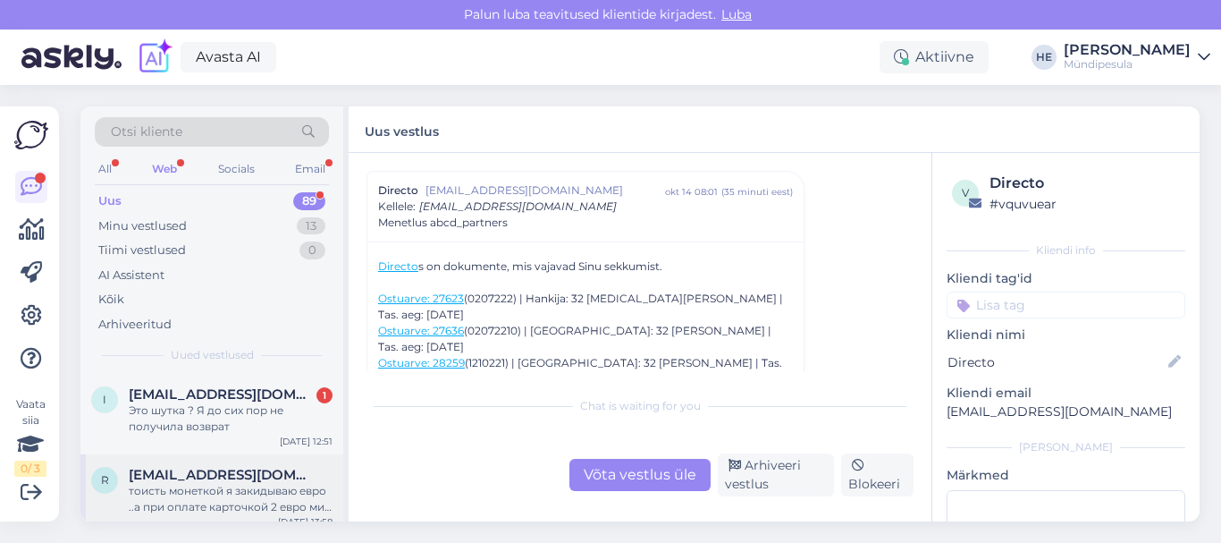
click at [196, 502] on div "тоисть монеткой я закидываю евро ..а при оплате карточкой 2 евро мин и при этом…" at bounding box center [231, 499] width 204 height 32
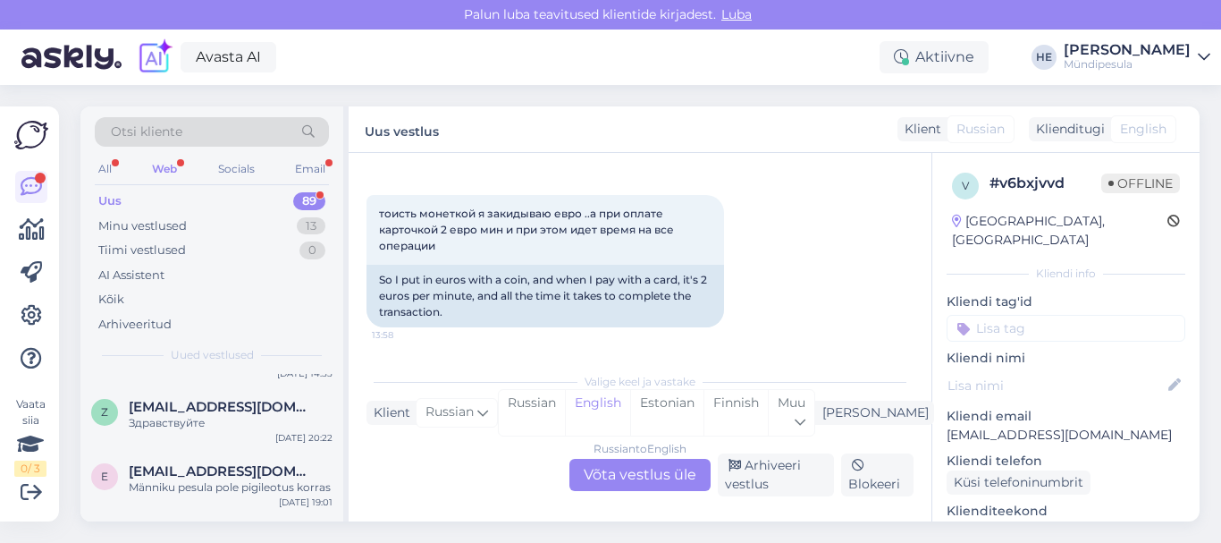
scroll to position [1037, 0]
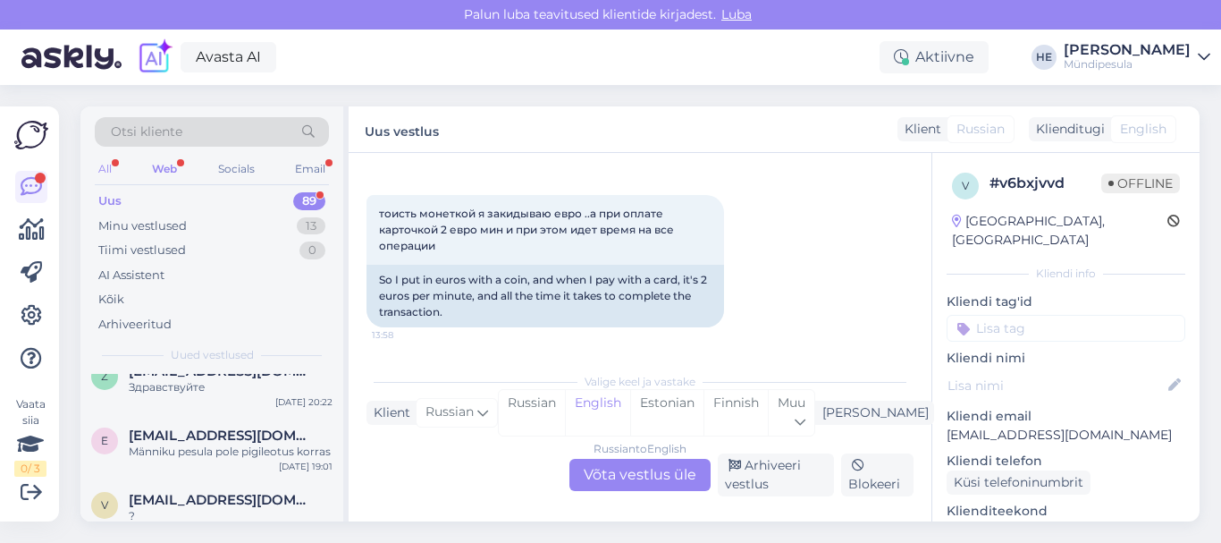
click at [102, 171] on div "All" at bounding box center [105, 168] width 21 height 23
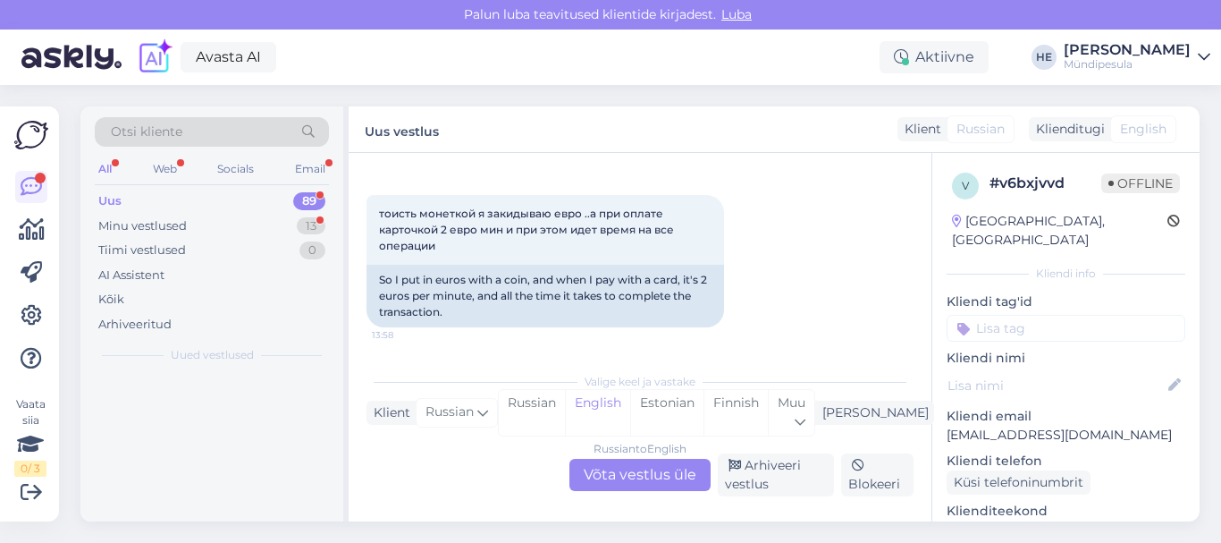
scroll to position [0, 0]
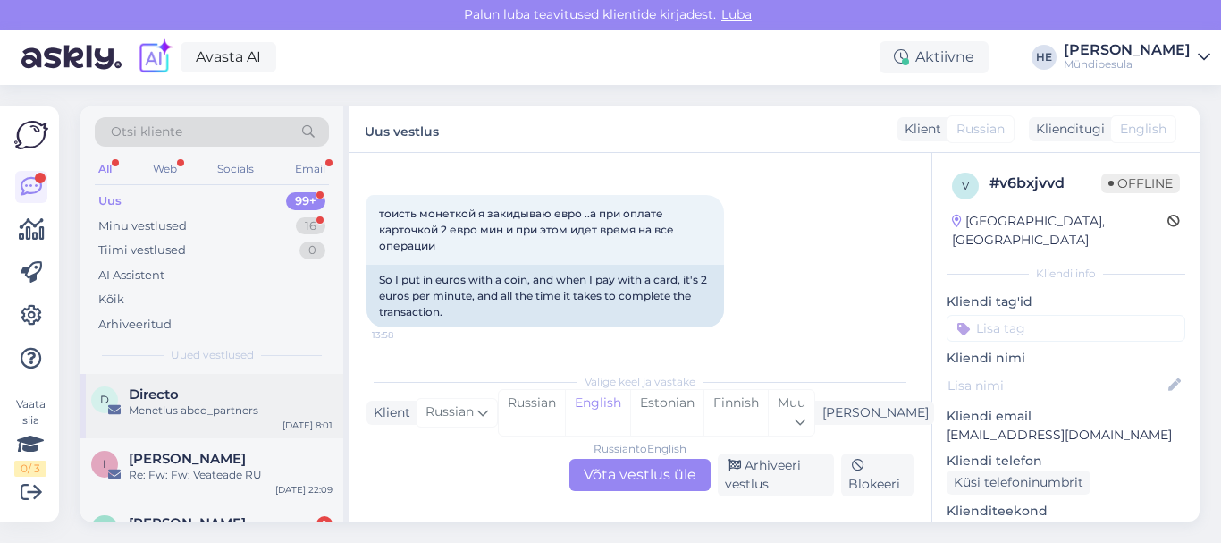
click at [173, 397] on span "Directo" at bounding box center [154, 394] width 50 height 16
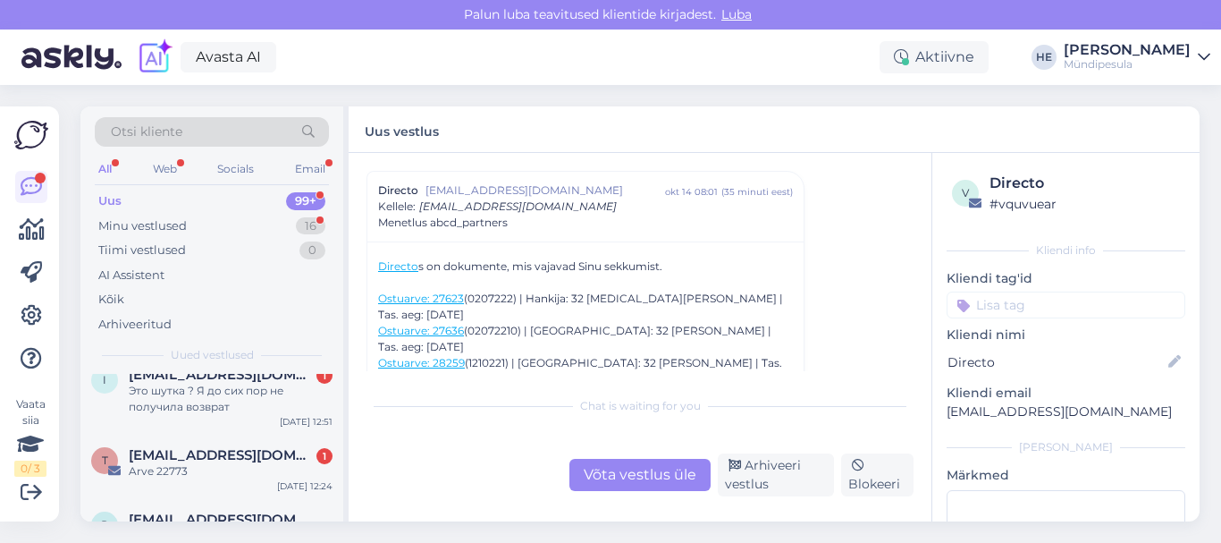
scroll to position [393, 0]
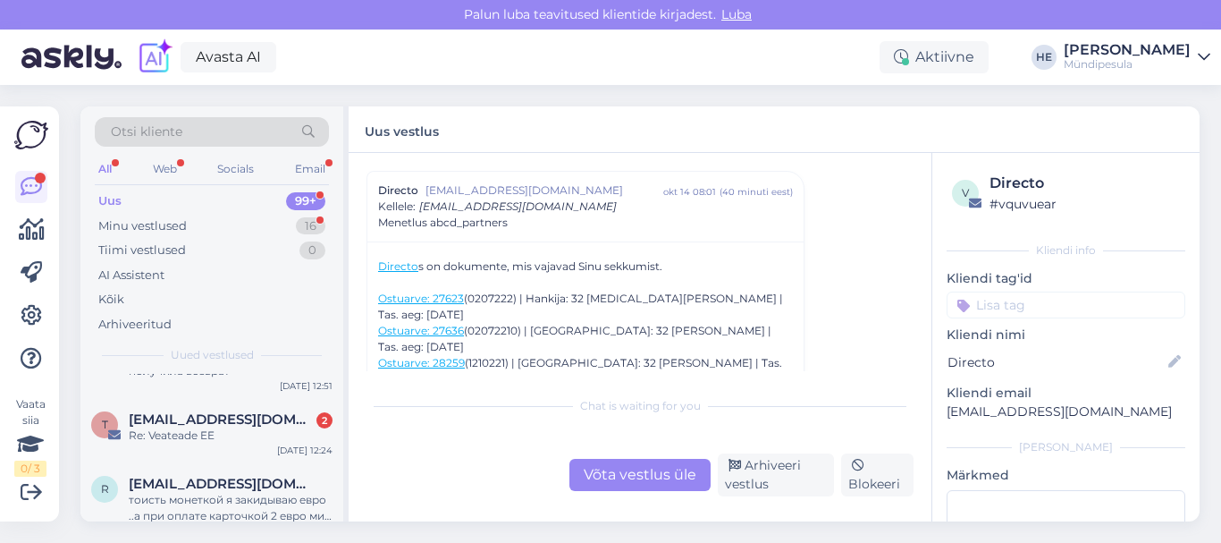
click at [109, 200] on div "Uus" at bounding box center [109, 201] width 23 height 18
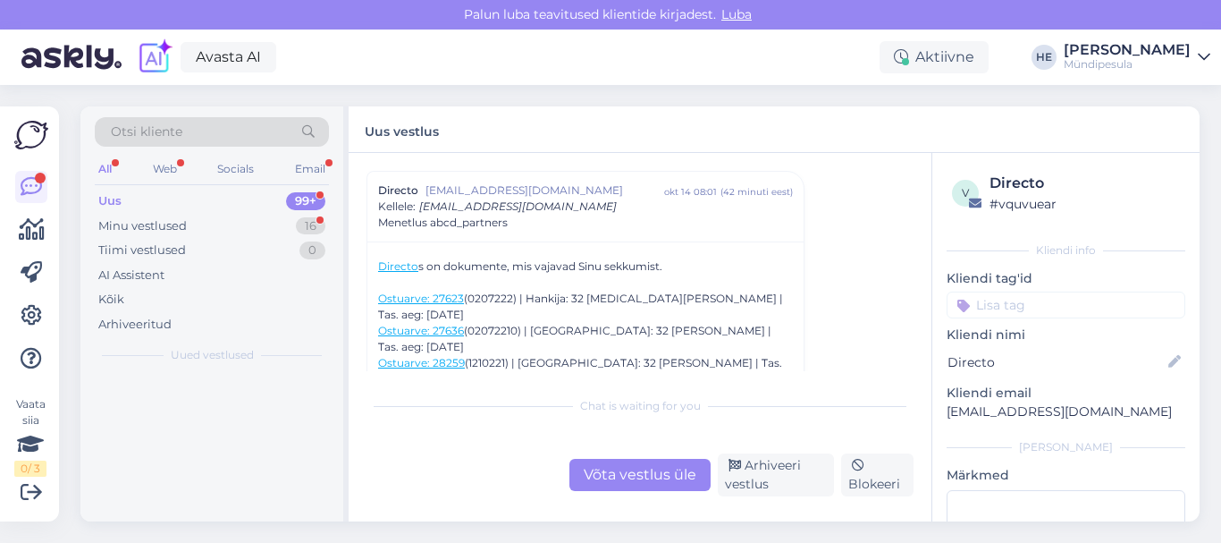
scroll to position [0, 0]
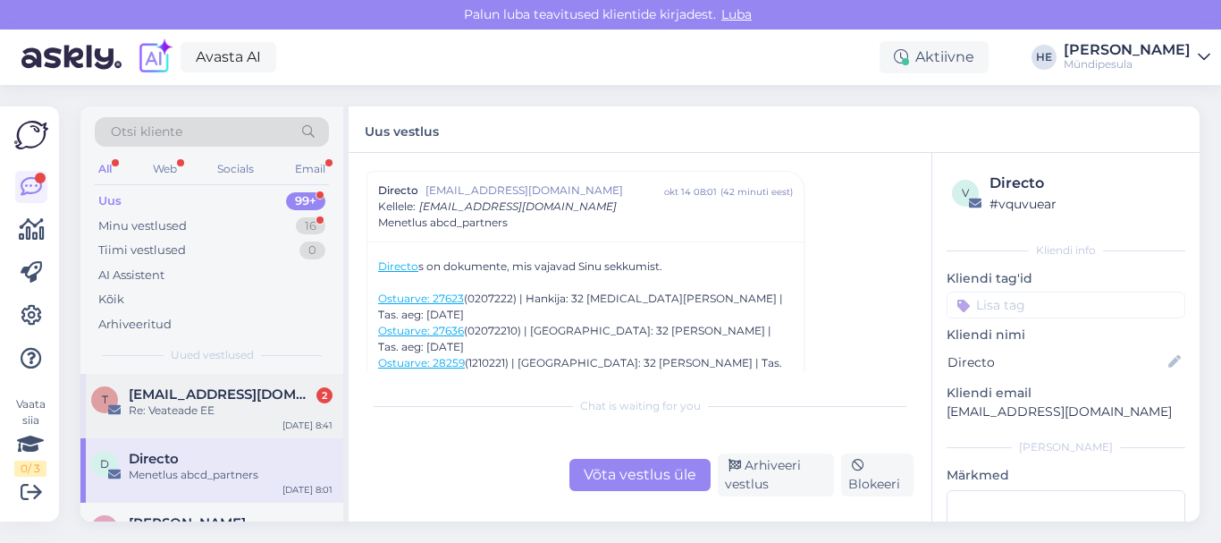
click at [199, 394] on span "[EMAIL_ADDRESS][DOMAIN_NAME]" at bounding box center [222, 394] width 186 height 16
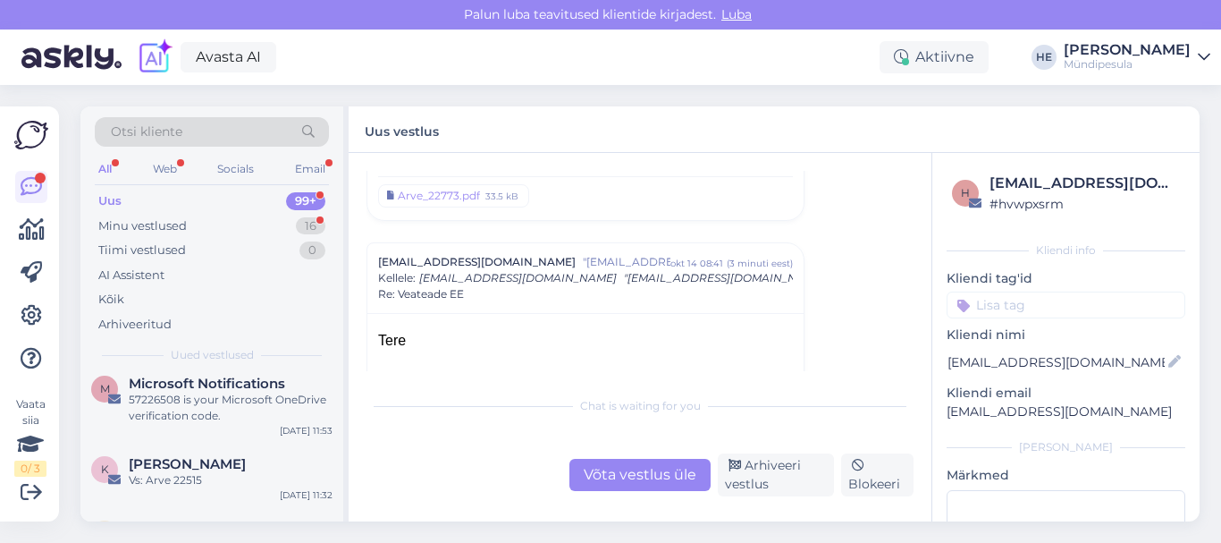
scroll to position [3, 0]
click at [179, 520] on span "[EMAIL_ADDRESS][DOMAIN_NAME]" at bounding box center [222, 528] width 186 height 16
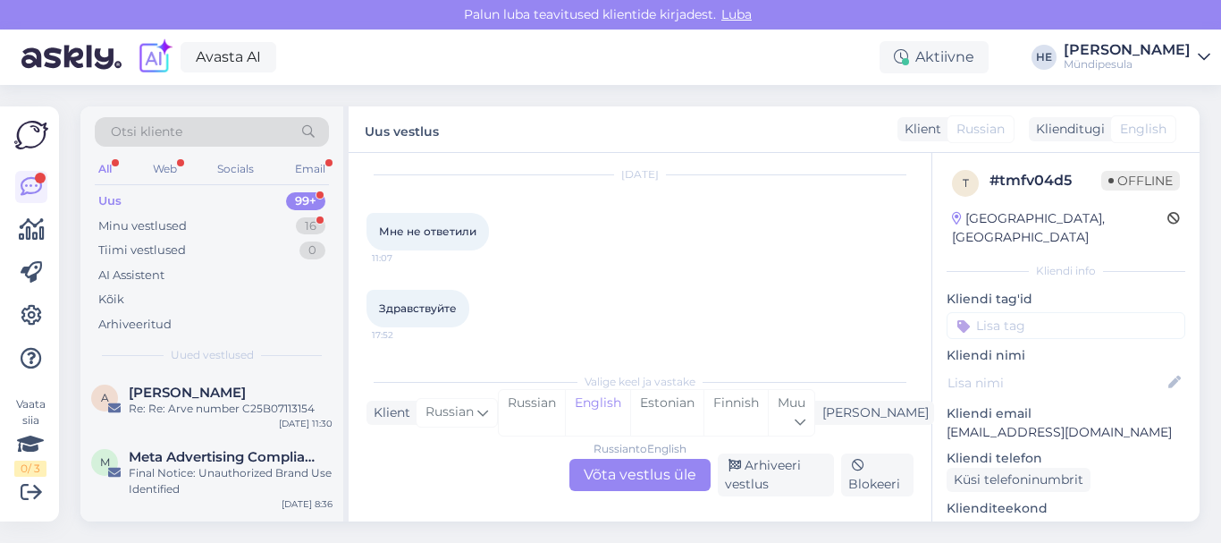
scroll to position [4076, 0]
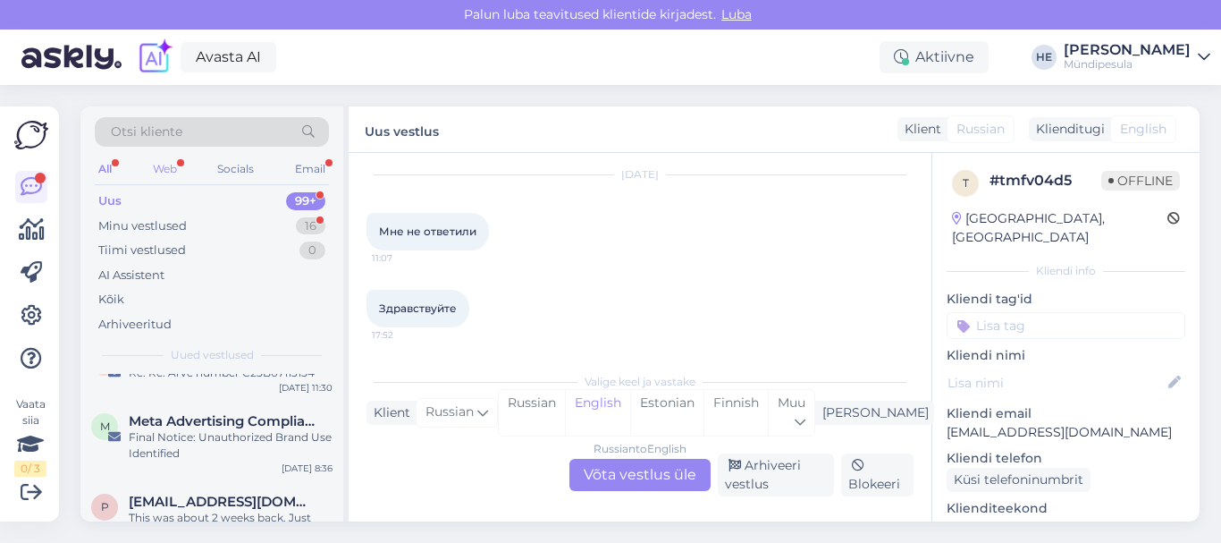
click at [162, 166] on div "Web" at bounding box center [164, 168] width 31 height 23
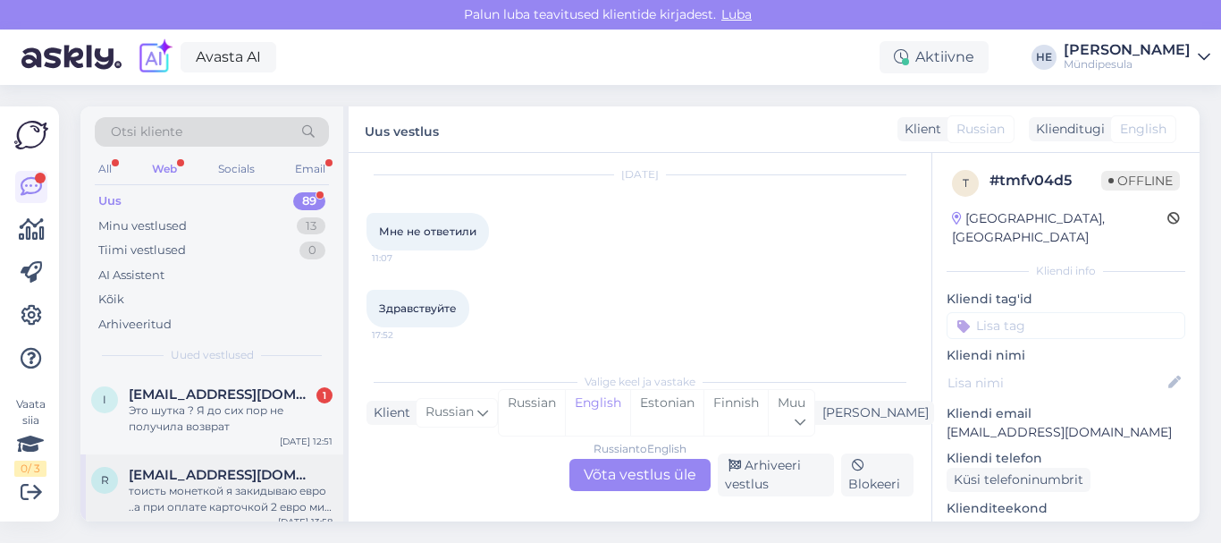
click at [171, 493] on div "тоисть монеткой я закидываю евро ..а при оплате карточкой 2 евро мин и при этом…" at bounding box center [231, 499] width 204 height 32
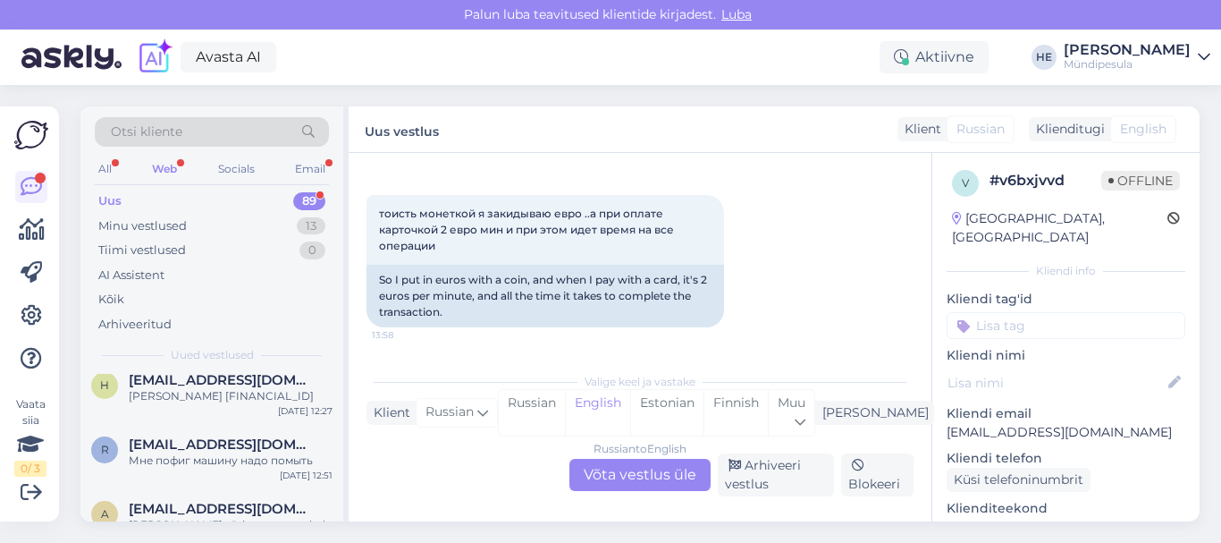
scroll to position [3032, 0]
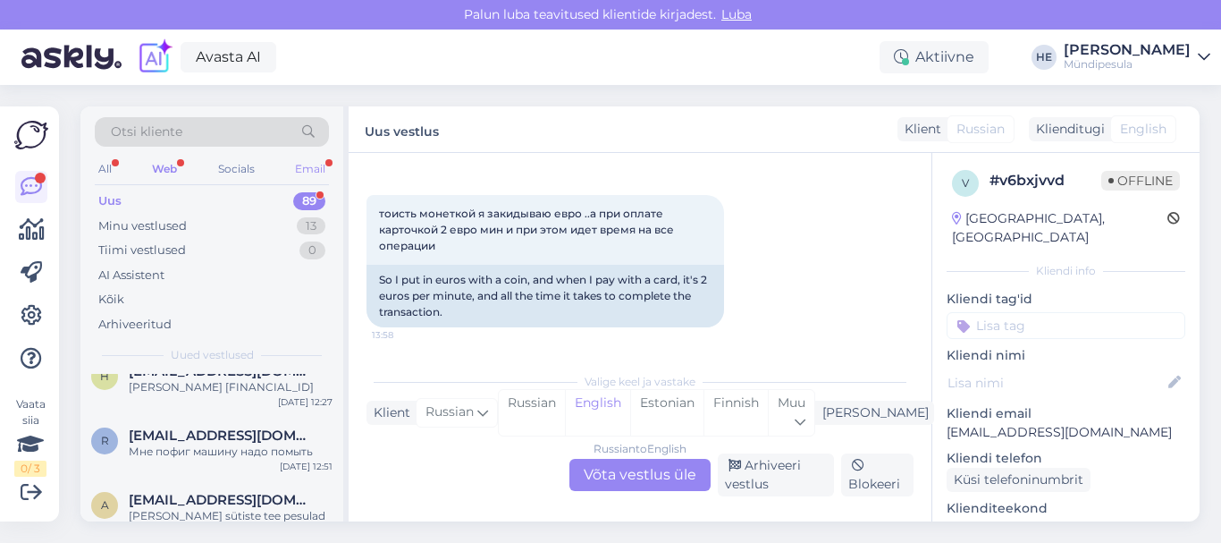
click at [315, 166] on div "Email" at bounding box center [310, 168] width 38 height 23
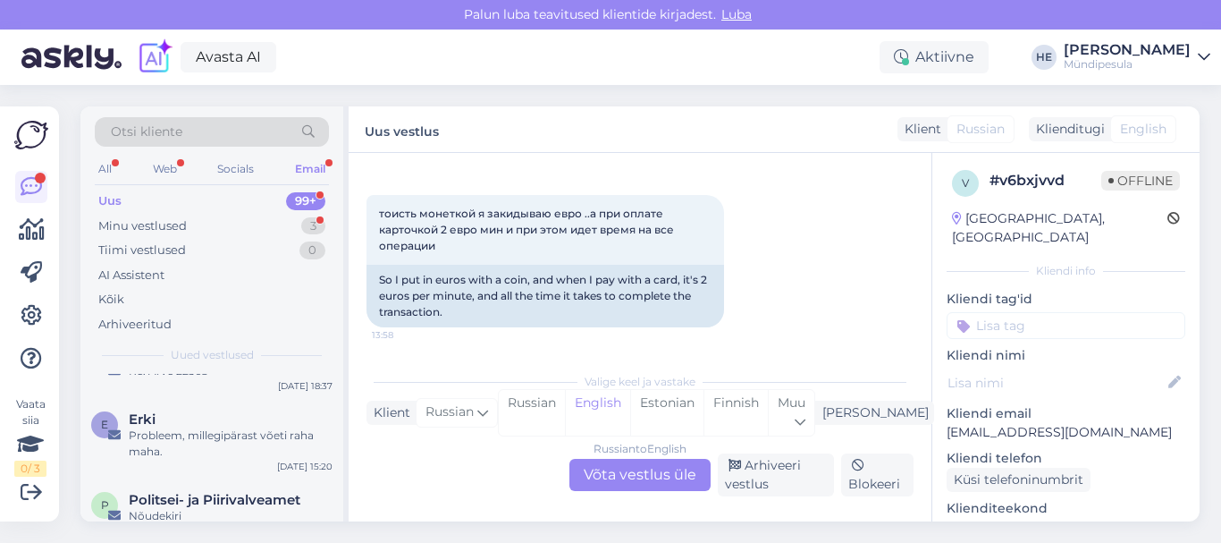
scroll to position [0, 0]
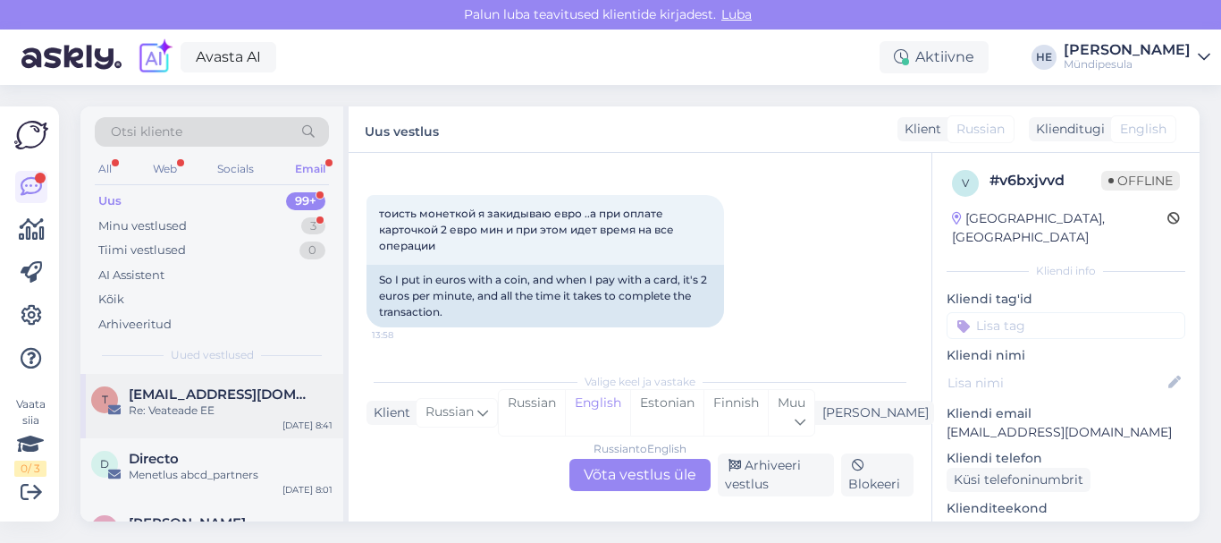
click at [146, 400] on span "[EMAIL_ADDRESS][DOMAIN_NAME]" at bounding box center [222, 394] width 186 height 16
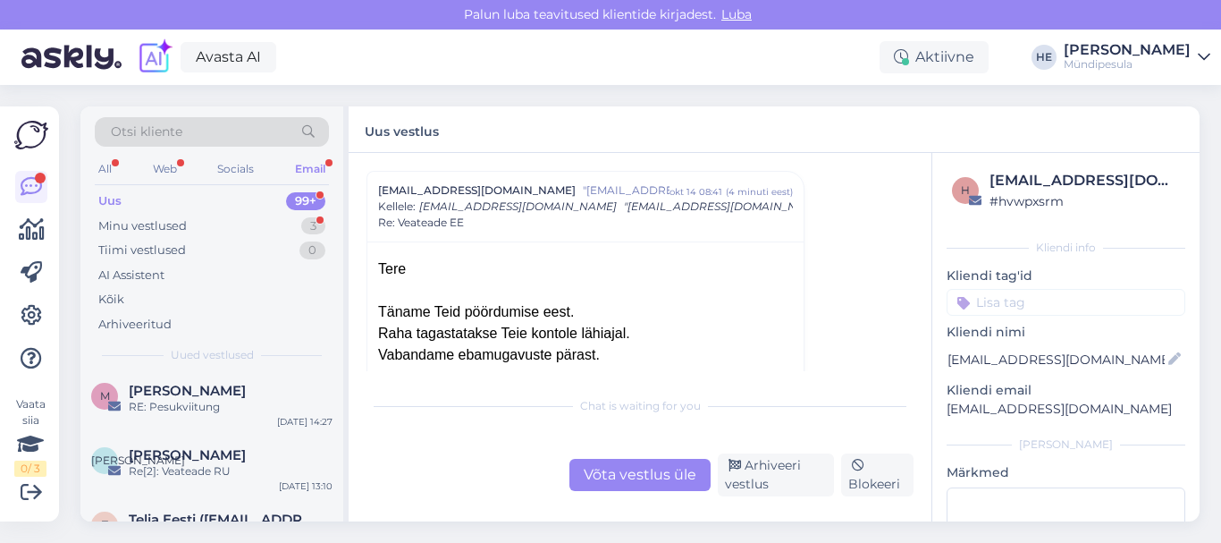
scroll to position [1037, 0]
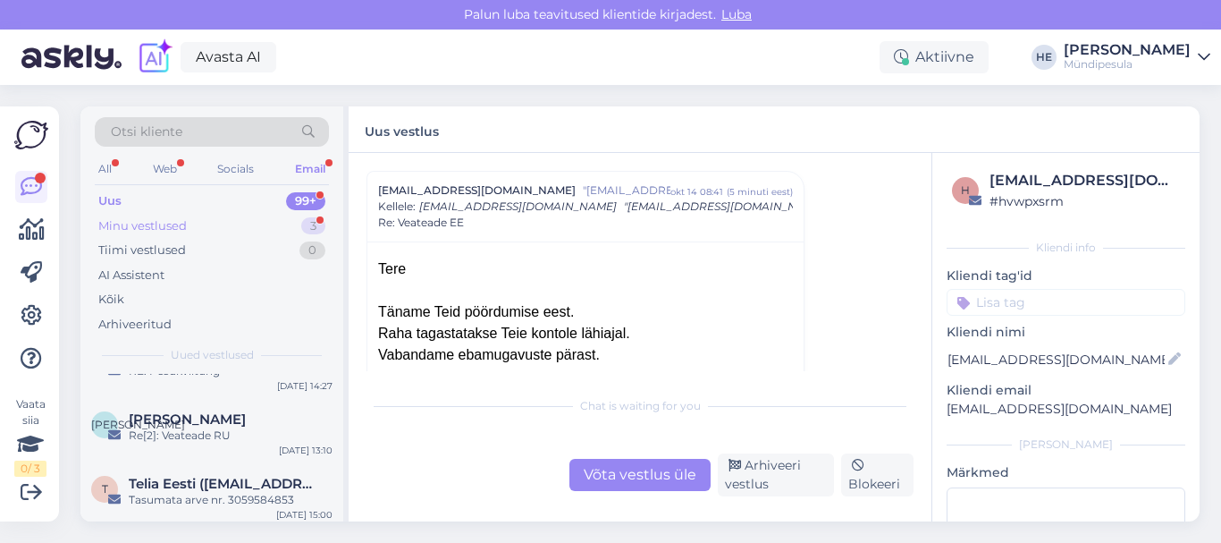
click at [129, 227] on div "Minu vestlused" at bounding box center [142, 226] width 88 height 18
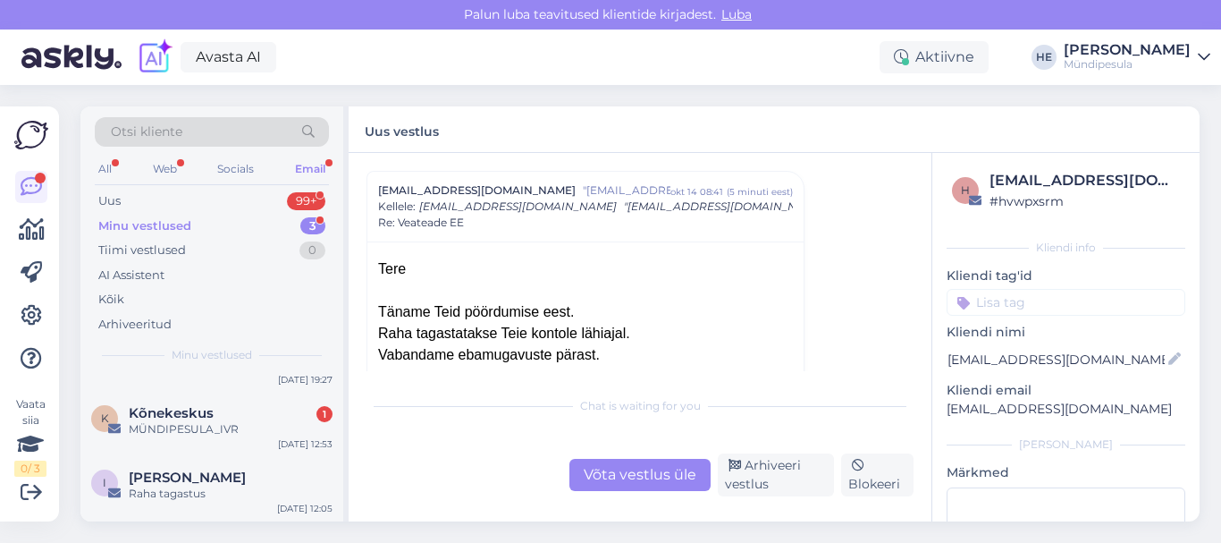
scroll to position [0, 0]
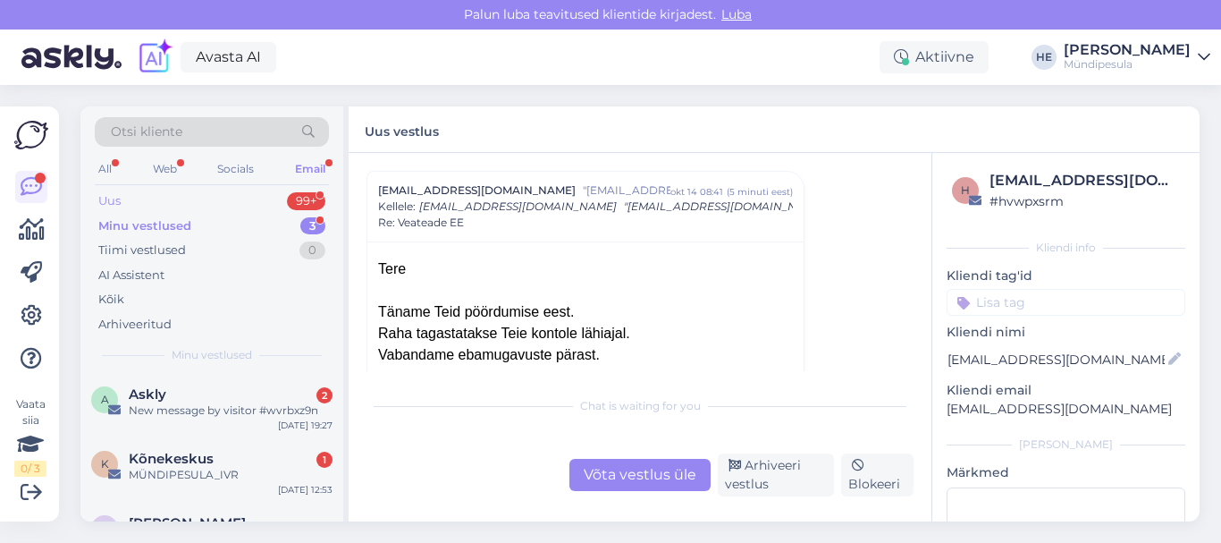
click at [109, 199] on div "Uus" at bounding box center [109, 201] width 22 height 18
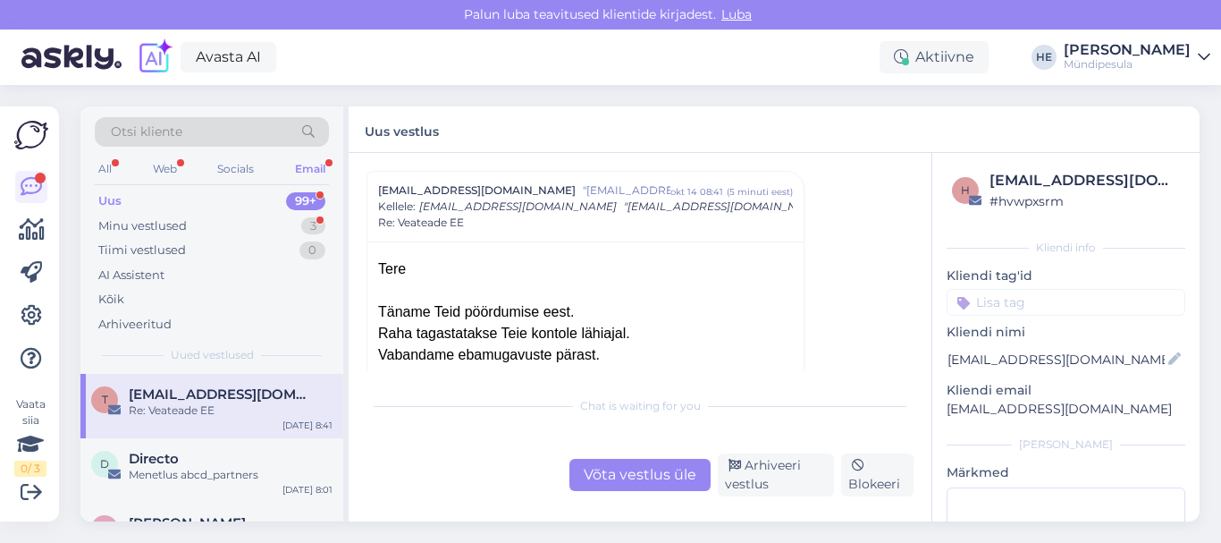
click at [192, 400] on span "[EMAIL_ADDRESS][DOMAIN_NAME]" at bounding box center [222, 394] width 186 height 16
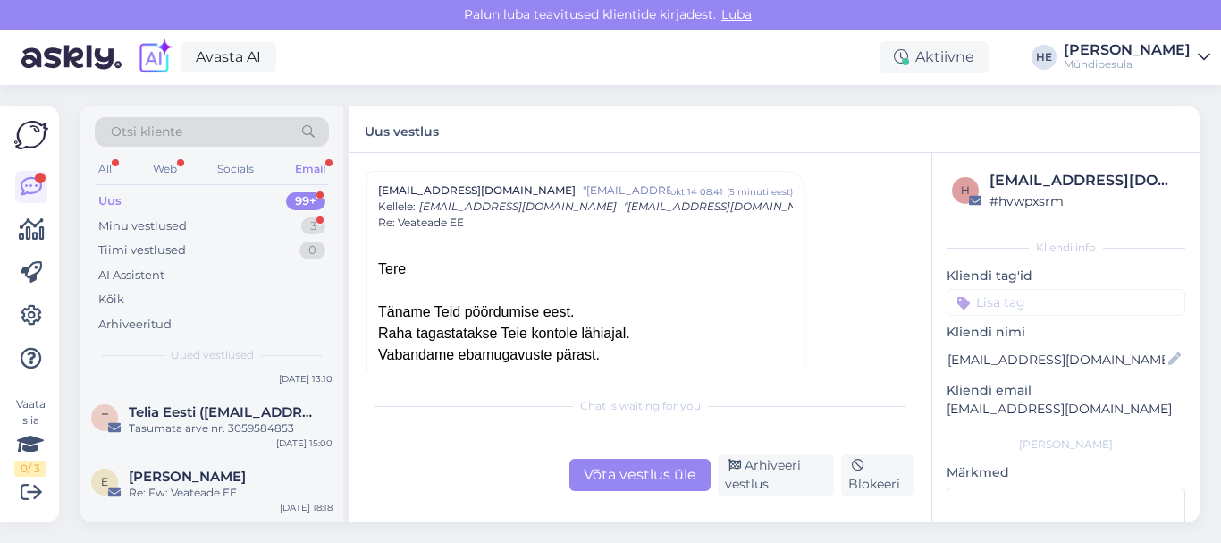
scroll to position [1144, 0]
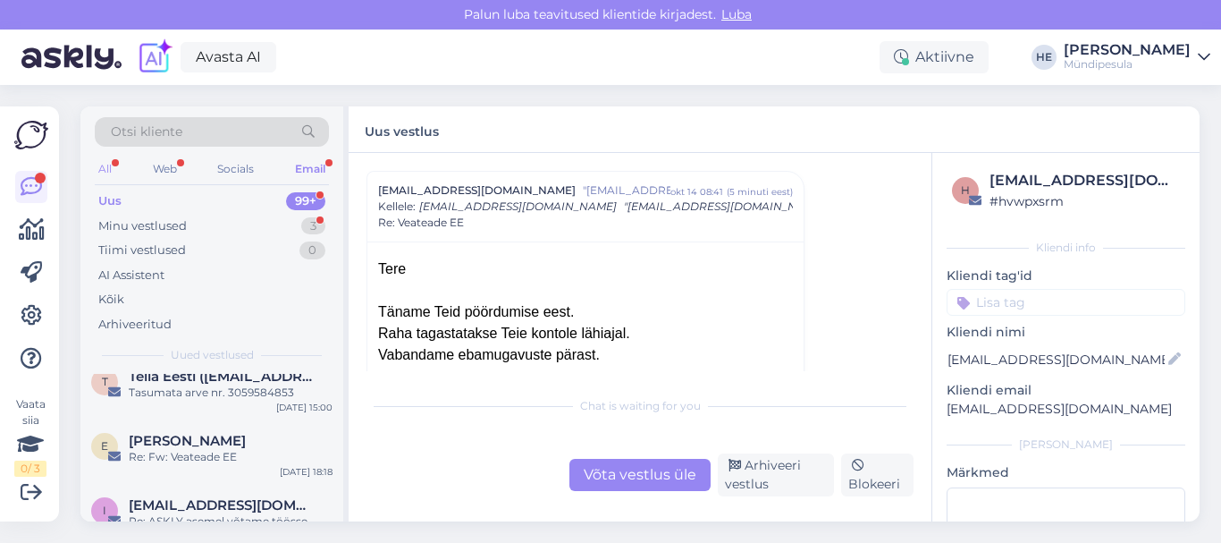
click at [106, 167] on div "All" at bounding box center [105, 168] width 21 height 23
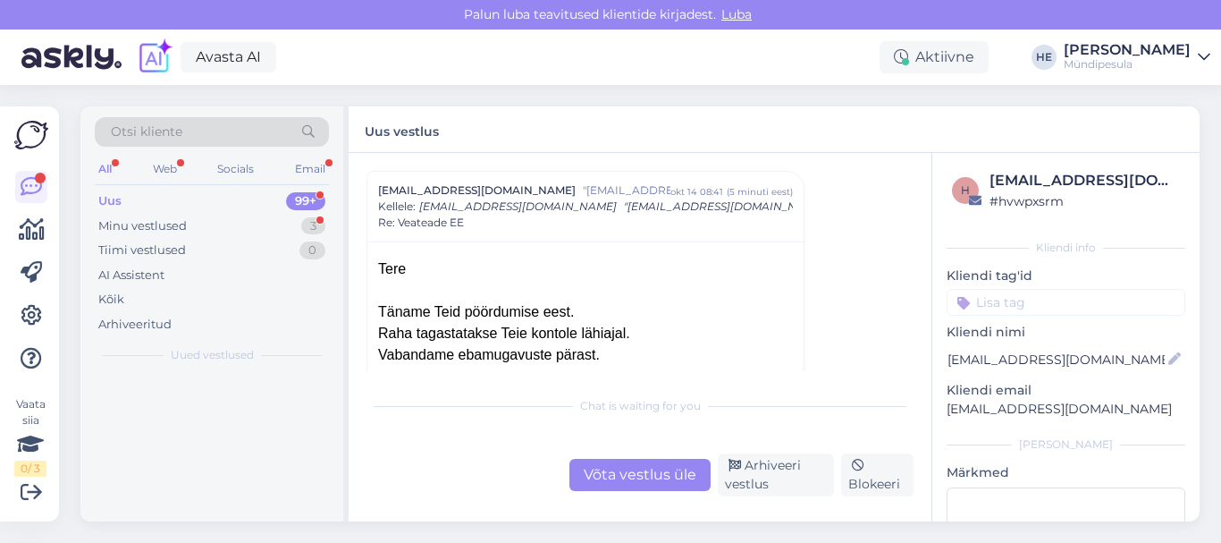
scroll to position [0, 0]
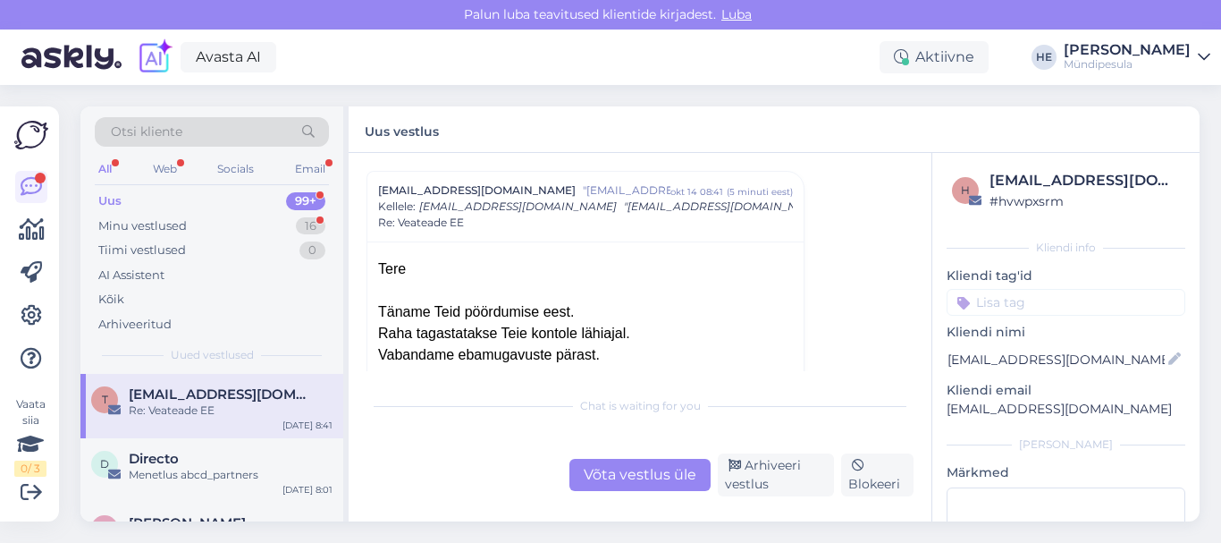
click at [158, 400] on span "[EMAIL_ADDRESS][DOMAIN_NAME]" at bounding box center [222, 394] width 186 height 16
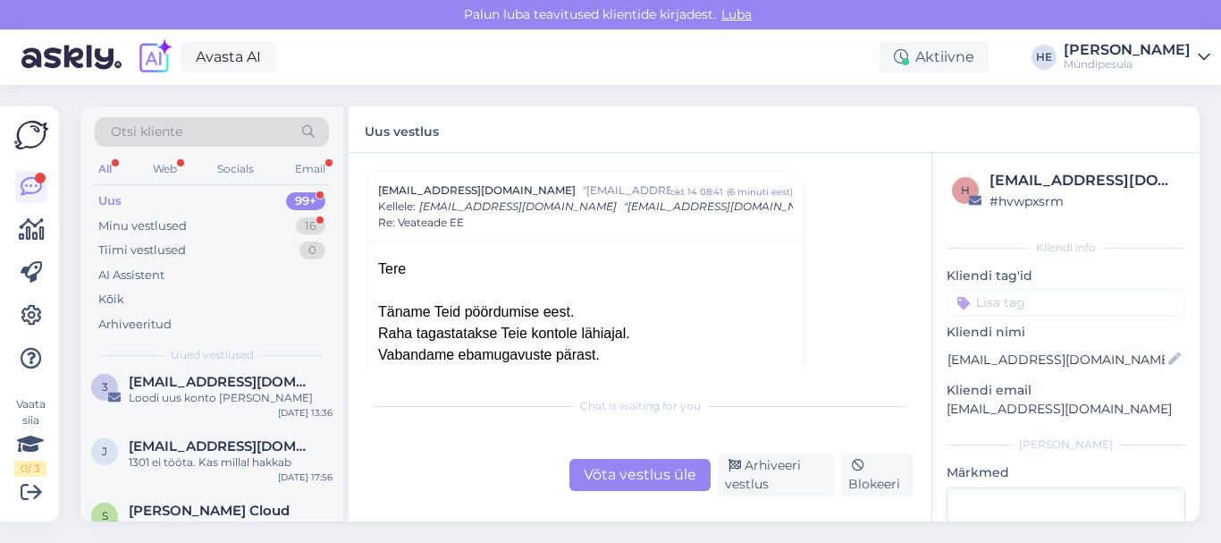
scroll to position [644, 0]
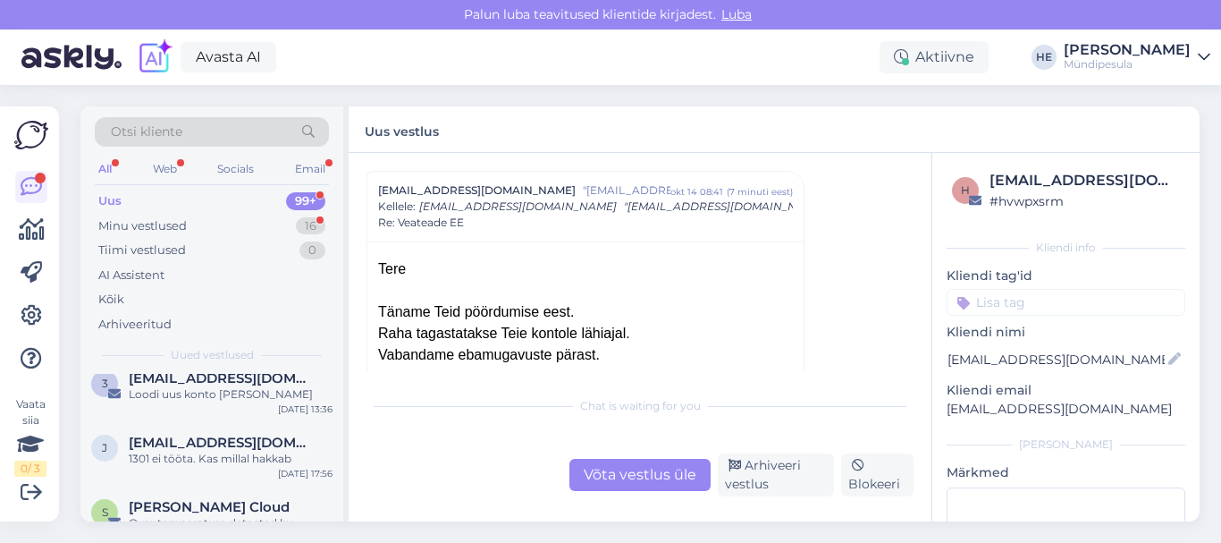
click at [153, 137] on span "Otsi kliente" at bounding box center [147, 131] width 72 height 19
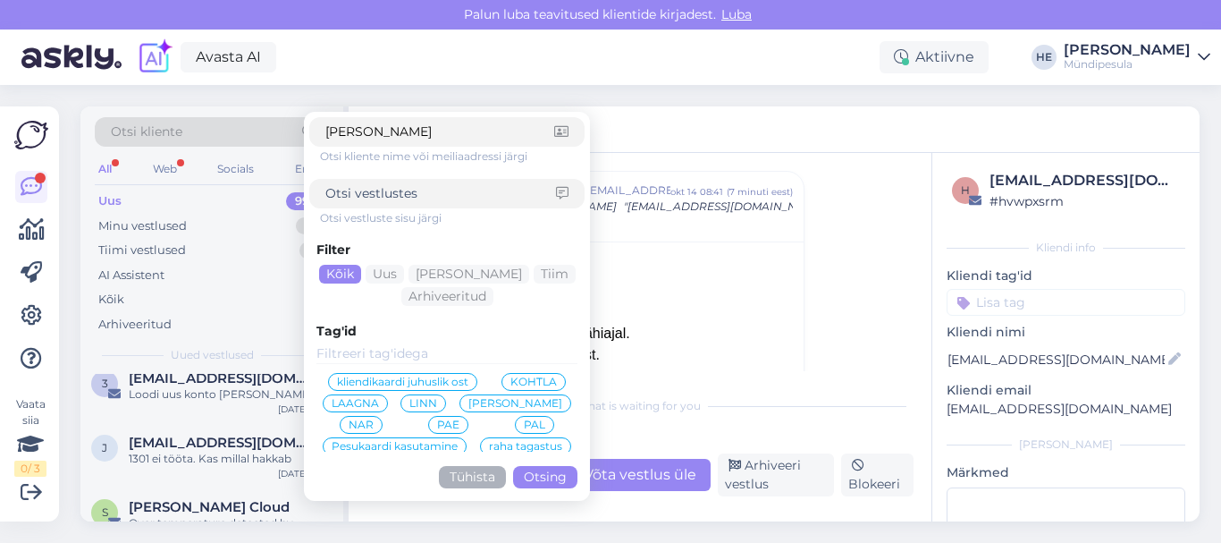
type input "boriss"
click button "Otsing" at bounding box center [545, 477] width 64 height 22
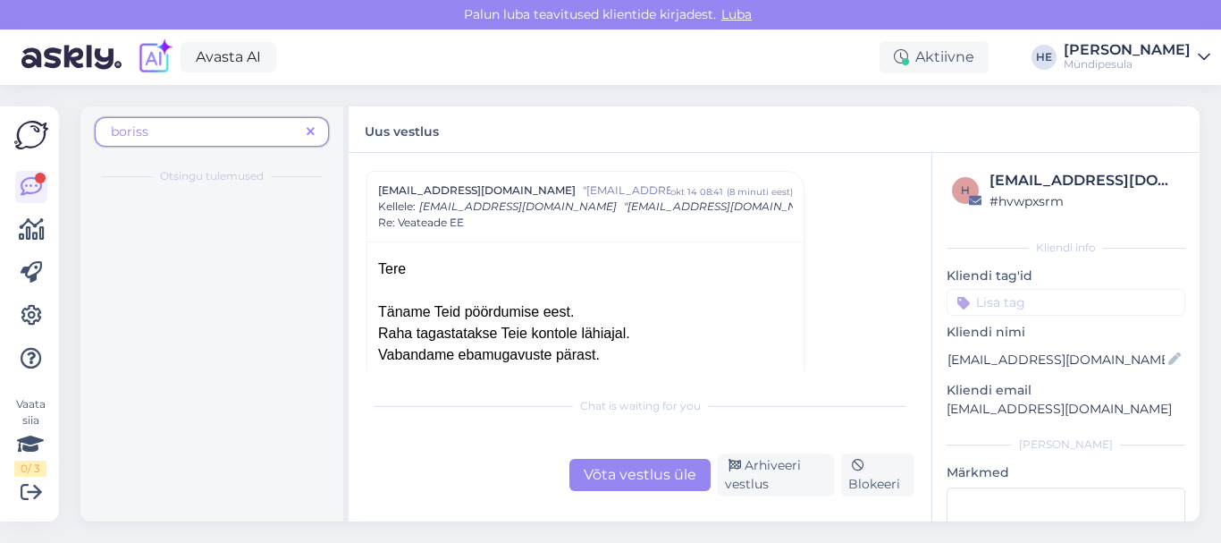
scroll to position [0, 0]
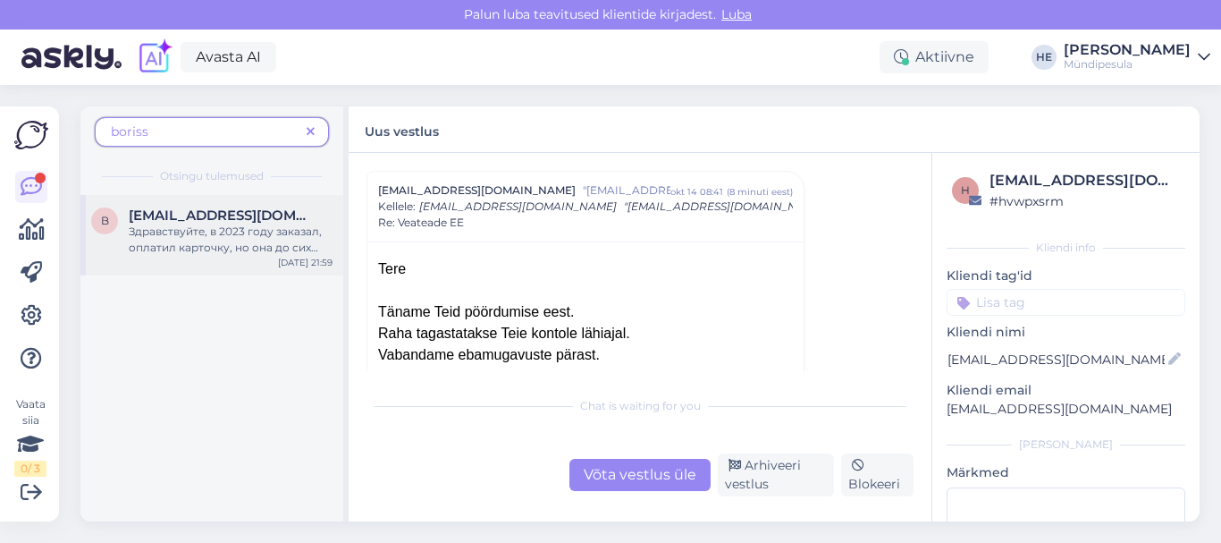
click at [176, 239] on div "Здравствуйте, в 2023 году заказал, оплатил карточку, но она до сих пор не пришл…" at bounding box center [231, 239] width 204 height 32
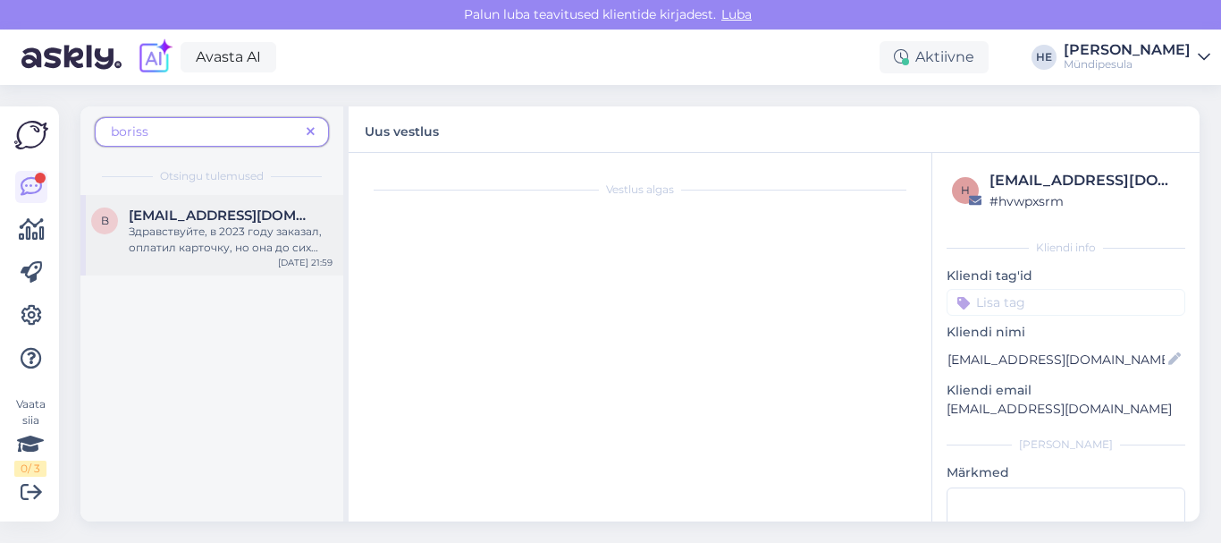
scroll to position [38, 0]
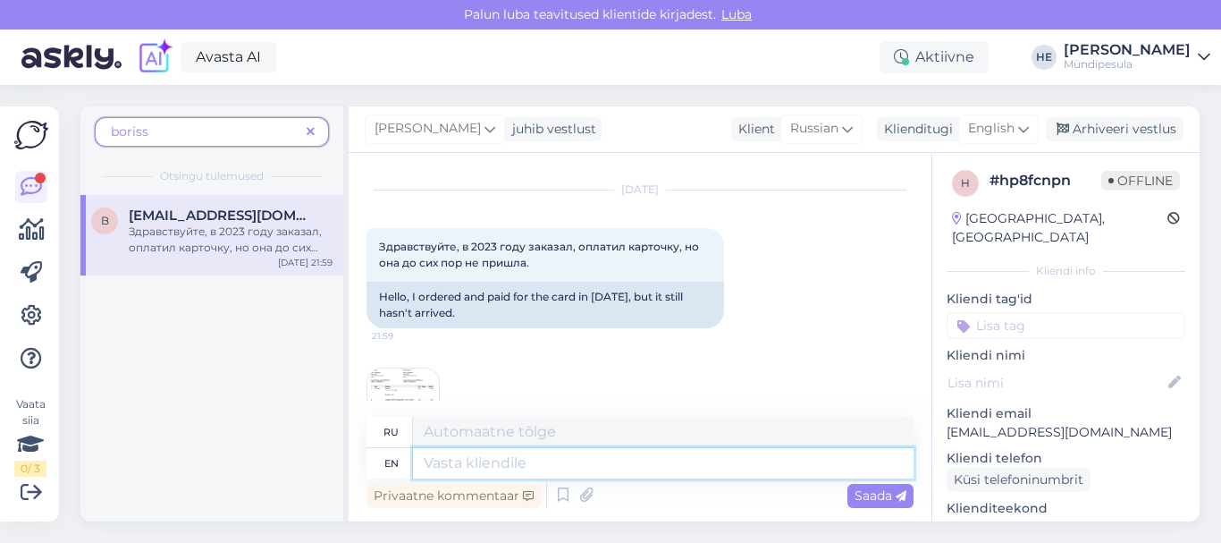
click at [454, 462] on textarea at bounding box center [663, 463] width 501 height 30
paste textarea "Здравствуйте!"
type textarea "Здравствуйте!"
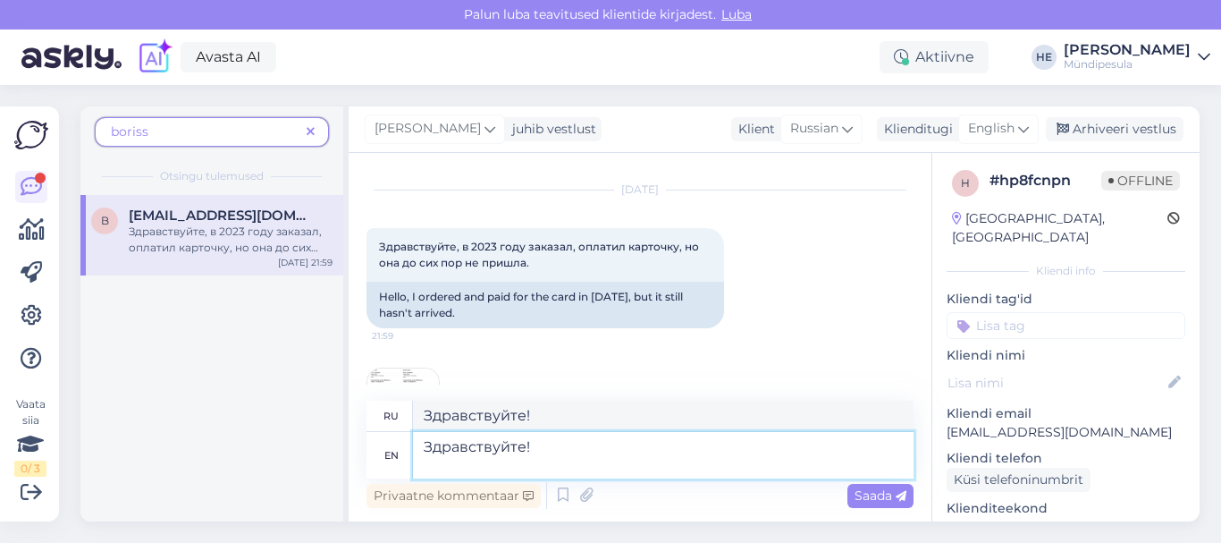
paste textarea "Пришлите пожалуйста чек об оплате."
type textarea "Здравствуйте! Пришлите пожалуйста чек об оплате."
type textarea "Здравствуйте! Пришлите пожалуйста чек об мультфильме."
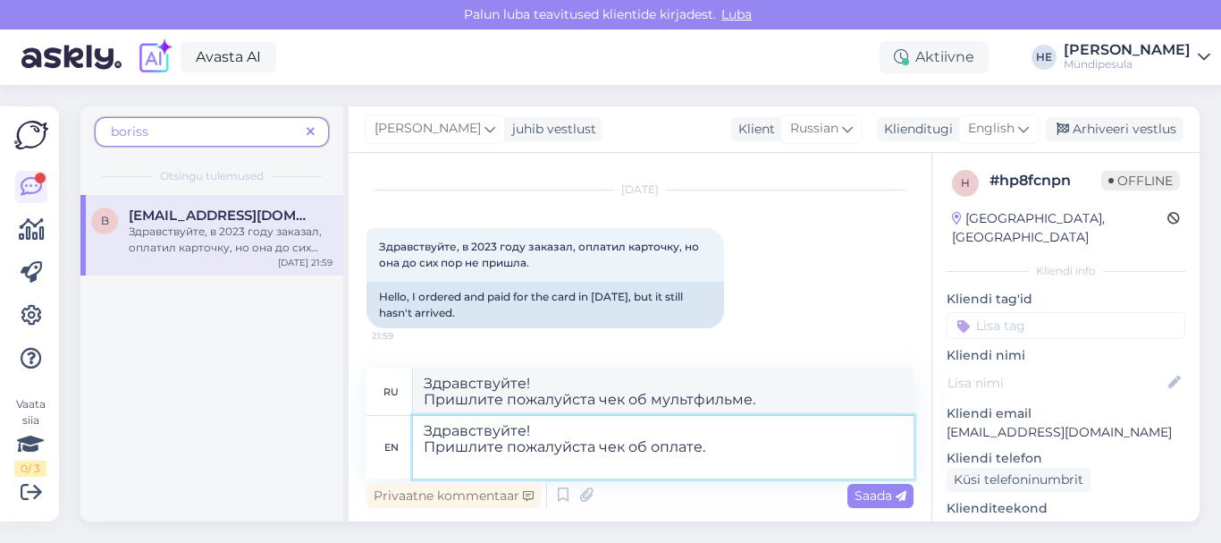
paste textarea "На данный момент вы только отправили заказ."
type textarea "Здравствуйте! Пришлите пожалуйста чек об оплате. На данный момент вы только отп…"
type textarea "Здравствуйте! Пришлите пожалуйста чек об мультфильме. На данный момент вы тольк…"
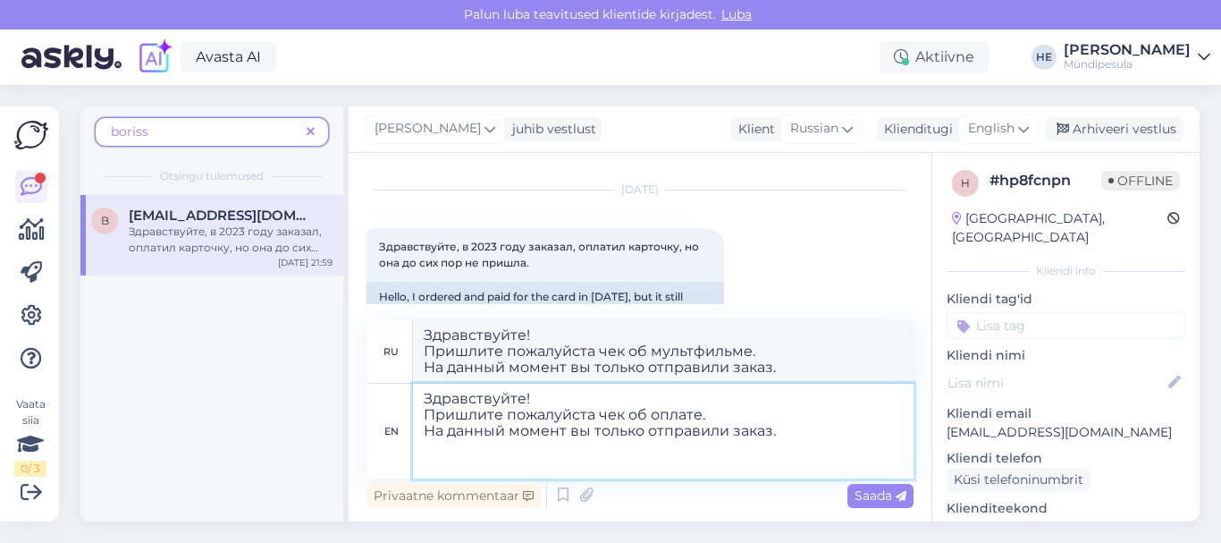
paste textarea "С уважением, Myndipesula tugi"
type textarea "Здравствуйте! Пришлите пожалуйста чек об оплате. На данный момент вы только отп…"
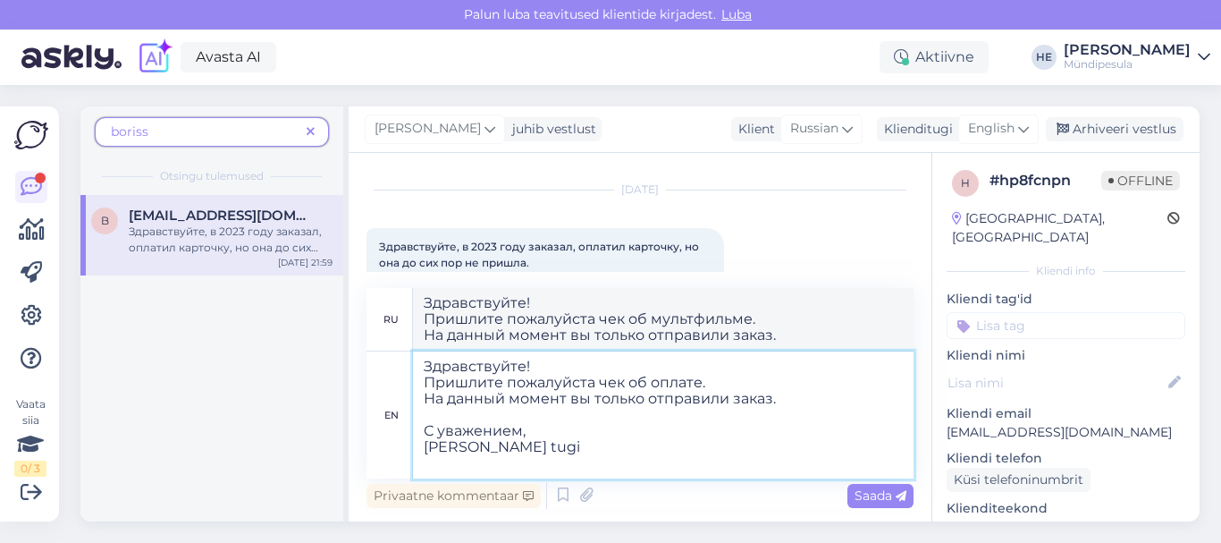
type textarea "Здравствуйте! Пришлите пожалуйста чек об мультфильме. На данный момент вы тольк…"
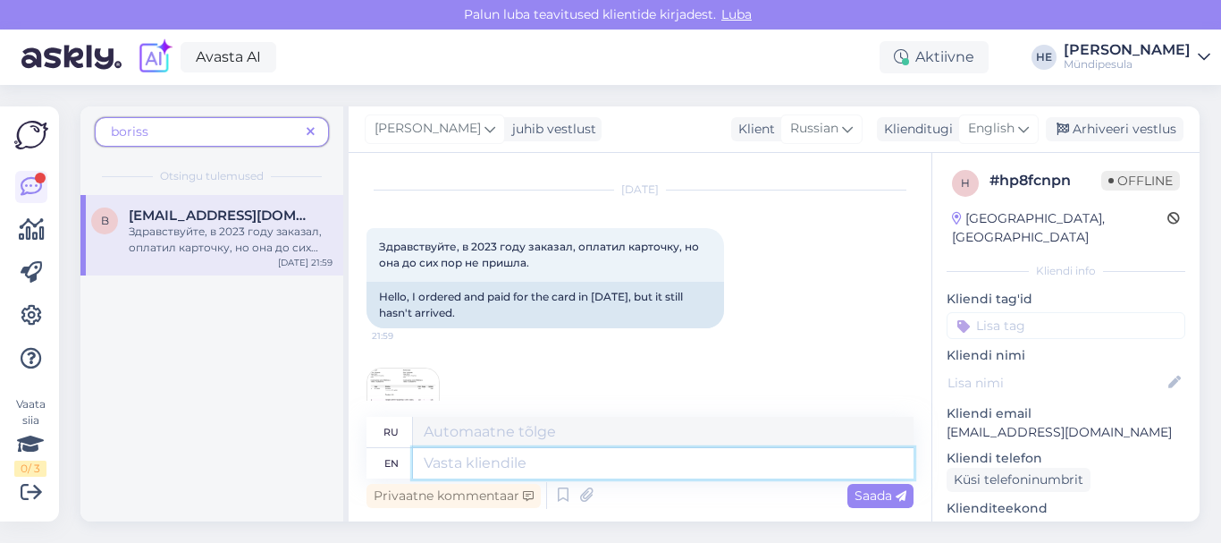
scroll to position [403, 0]
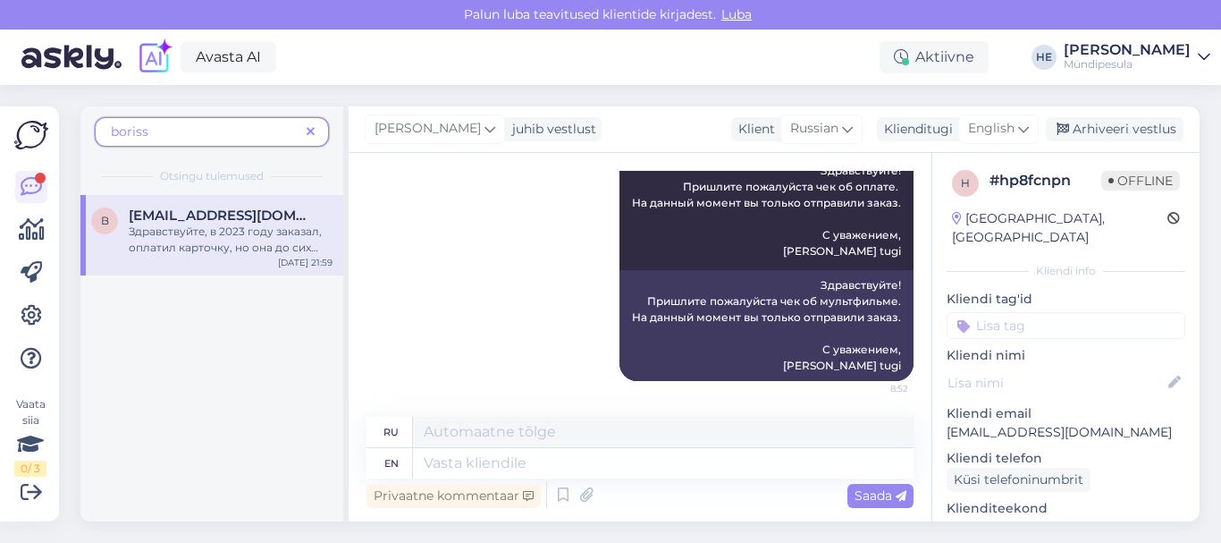
click at [1203, 53] on icon at bounding box center [1204, 57] width 13 height 14
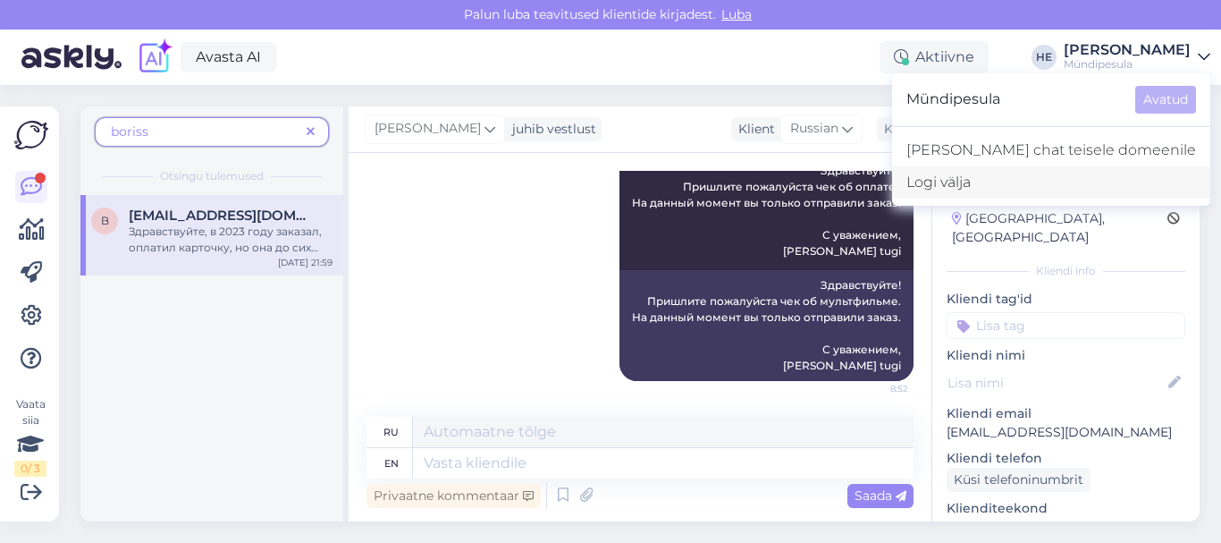
click at [1032, 182] on div "Logi välja" at bounding box center [1051, 182] width 318 height 32
